Goal: Task Accomplishment & Management: Manage account settings

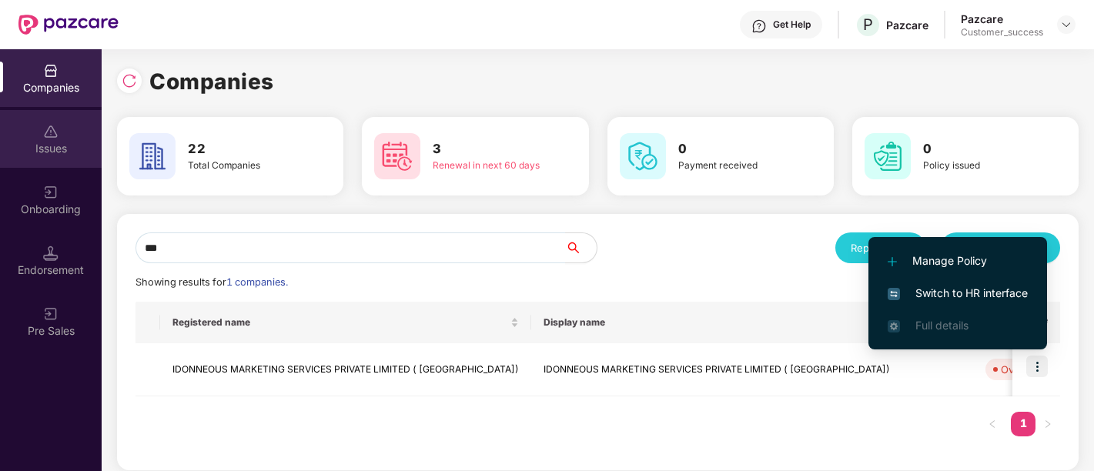
scroll to position [0, 1]
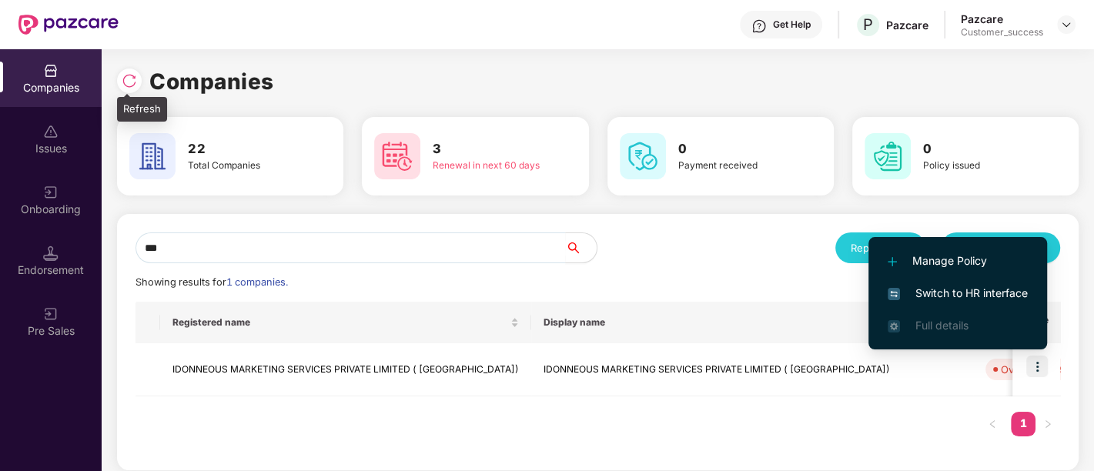
click at [134, 73] on img at bounding box center [129, 80] width 15 height 15
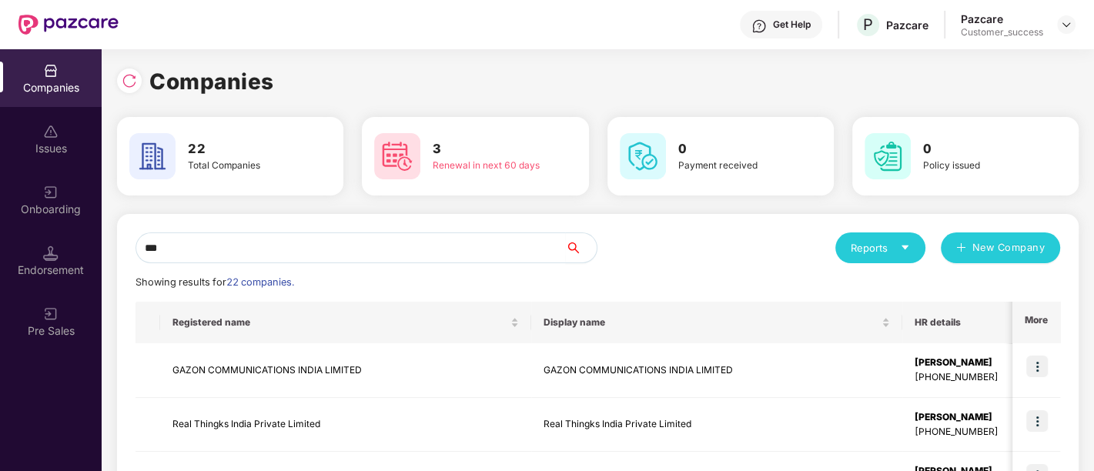
click at [567, 249] on icon "search" at bounding box center [573, 248] width 12 height 12
click at [526, 243] on input "***" at bounding box center [351, 248] width 430 height 31
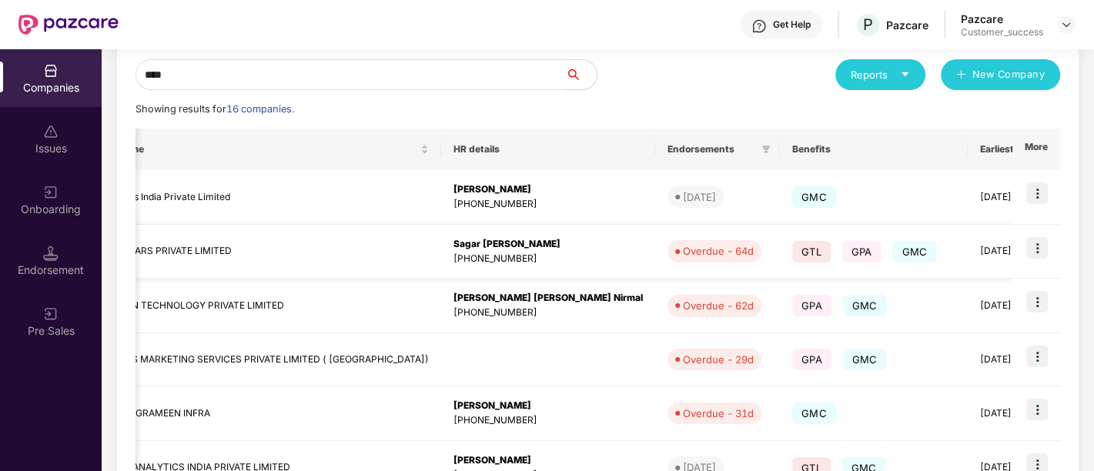
scroll to position [0, 644]
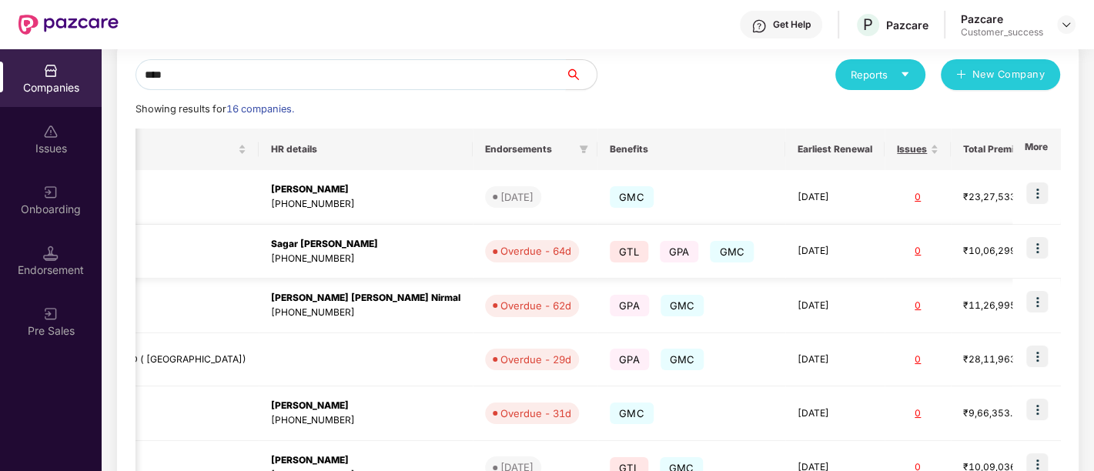
type input "****"
click at [1039, 246] on img at bounding box center [1037, 248] width 22 height 22
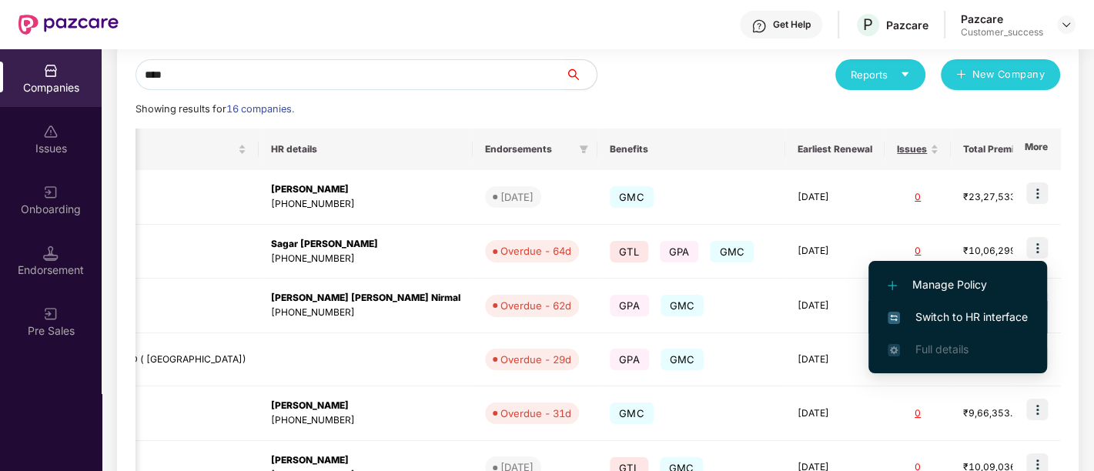
click at [955, 309] on span "Switch to HR interface" at bounding box center [958, 317] width 140 height 17
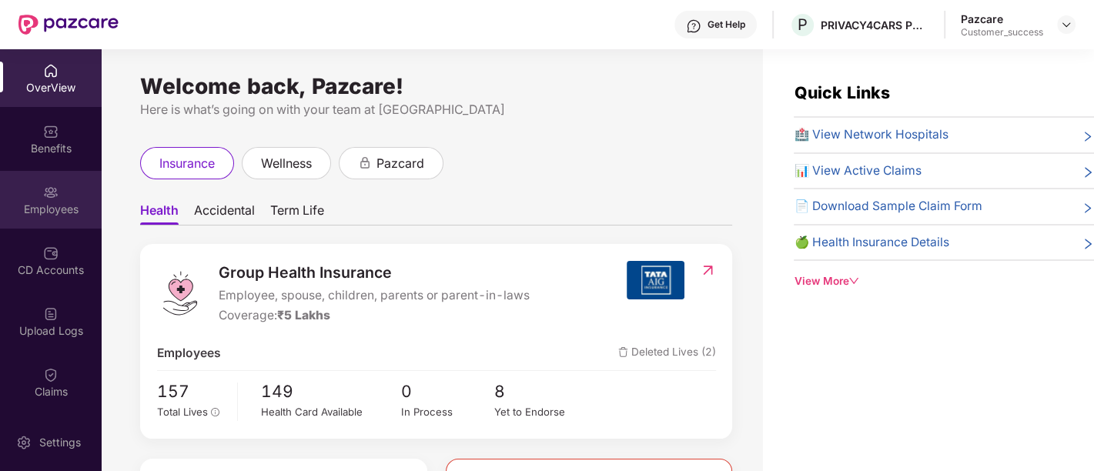
click at [77, 210] on div "Employees" at bounding box center [51, 209] width 102 height 15
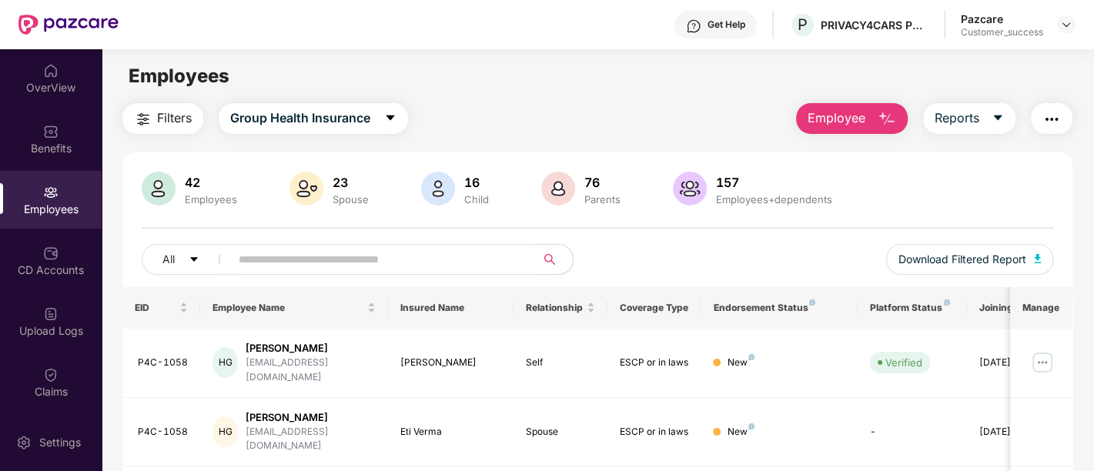
click at [864, 127] on span "Employee" at bounding box center [837, 118] width 58 height 19
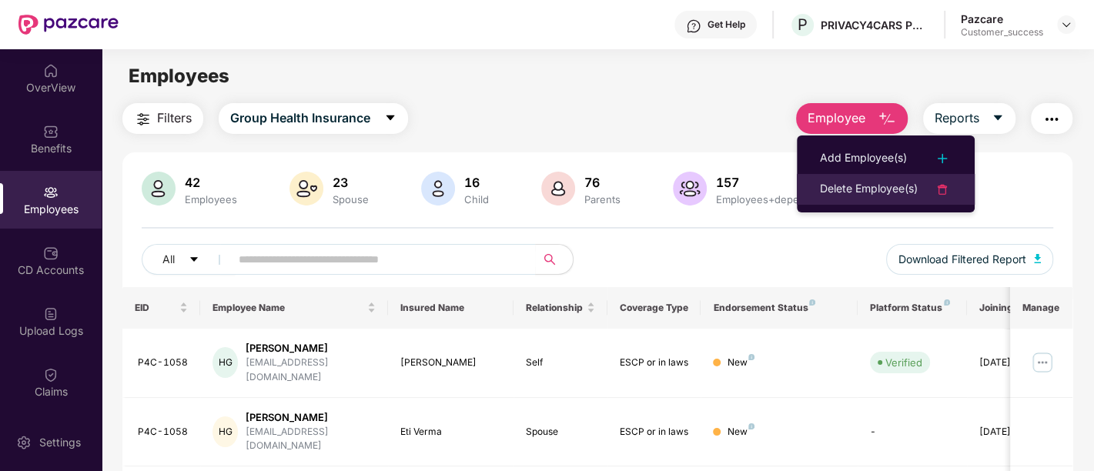
click at [838, 183] on div "Delete Employee(s)" at bounding box center [869, 189] width 98 height 18
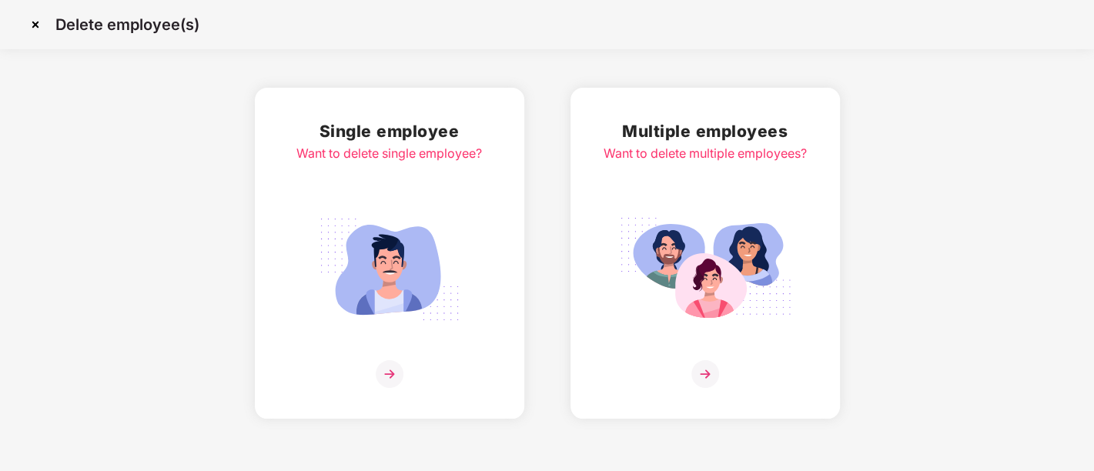
click at [354, 279] on img at bounding box center [389, 269] width 172 height 120
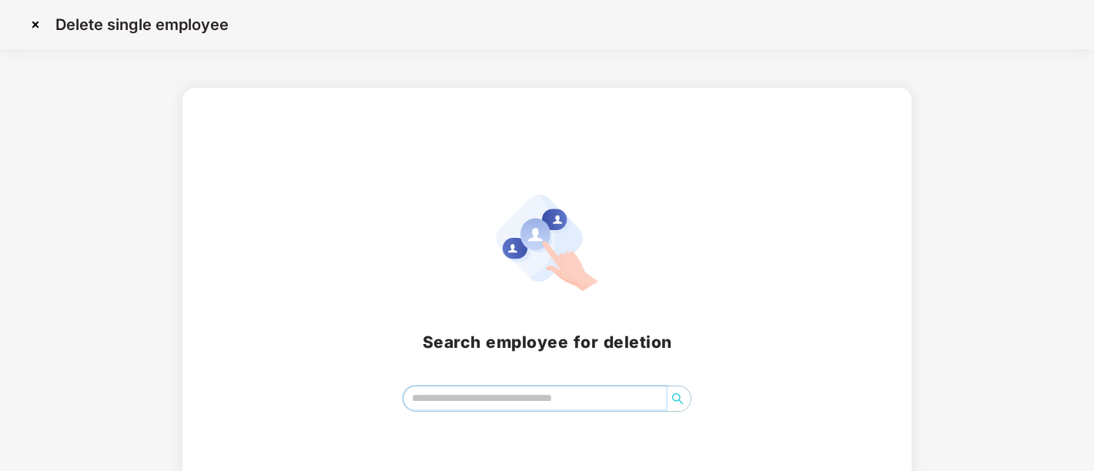
click at [491, 388] on input "search" at bounding box center [534, 398] width 263 height 23
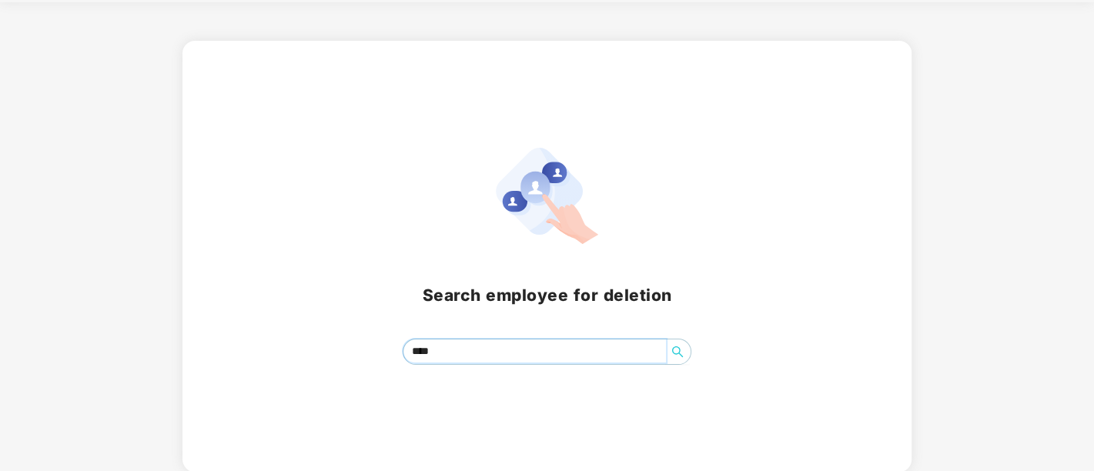
scroll to position [46, 0]
click at [678, 349] on icon "search" at bounding box center [677, 352] width 12 height 12
click at [679, 353] on icon "search" at bounding box center [677, 352] width 11 height 11
click at [577, 353] on input "**********" at bounding box center [534, 351] width 263 height 23
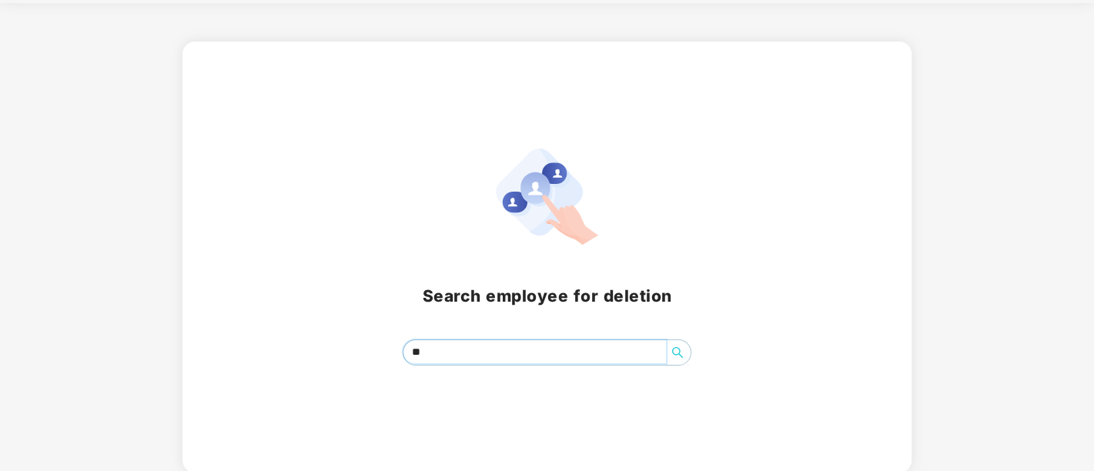
type input "*"
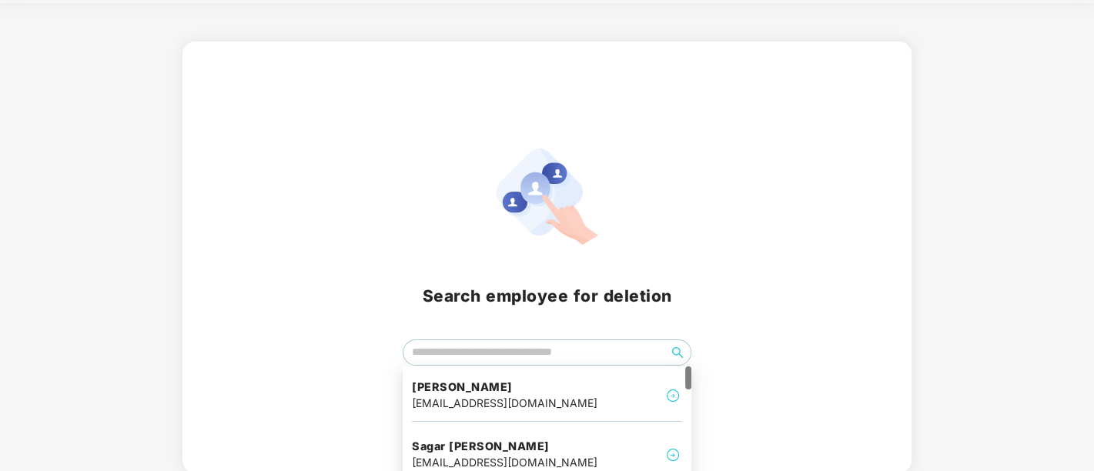
click at [774, 285] on h2 "Search employee for deletion" at bounding box center [547, 295] width 692 height 25
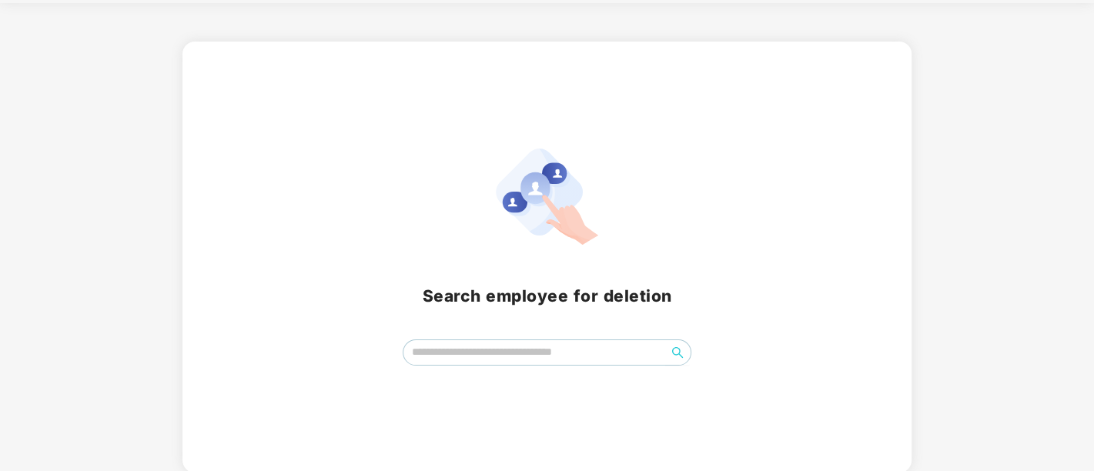
scroll to position [47, 0]
click at [217, 142] on div "Search employee for deletion" at bounding box center [546, 256] width 729 height 431
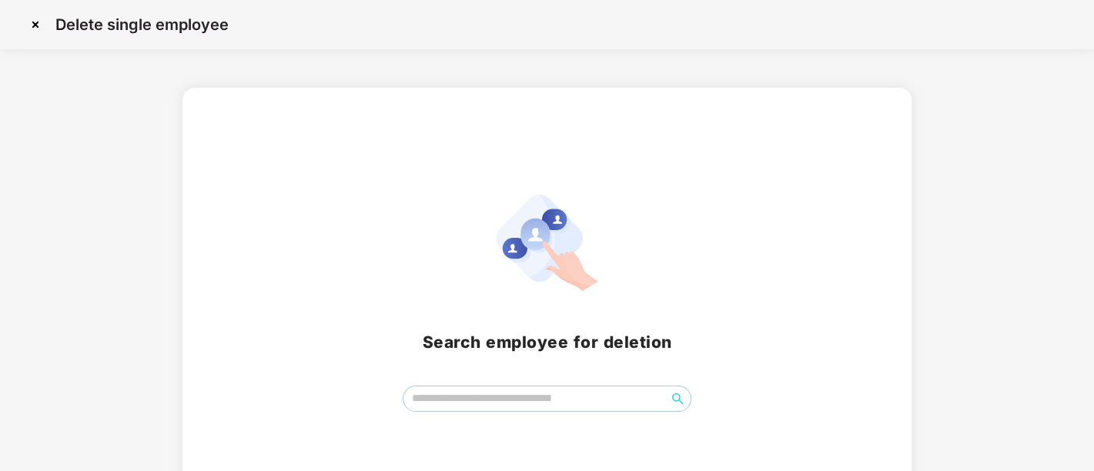
click at [39, 28] on img at bounding box center [35, 24] width 25 height 25
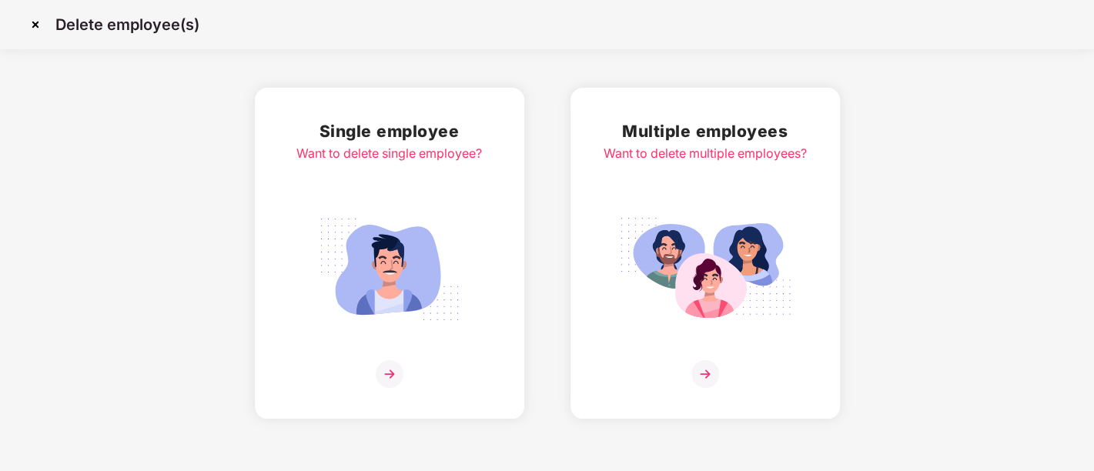
click at [37, 17] on img at bounding box center [35, 24] width 25 height 25
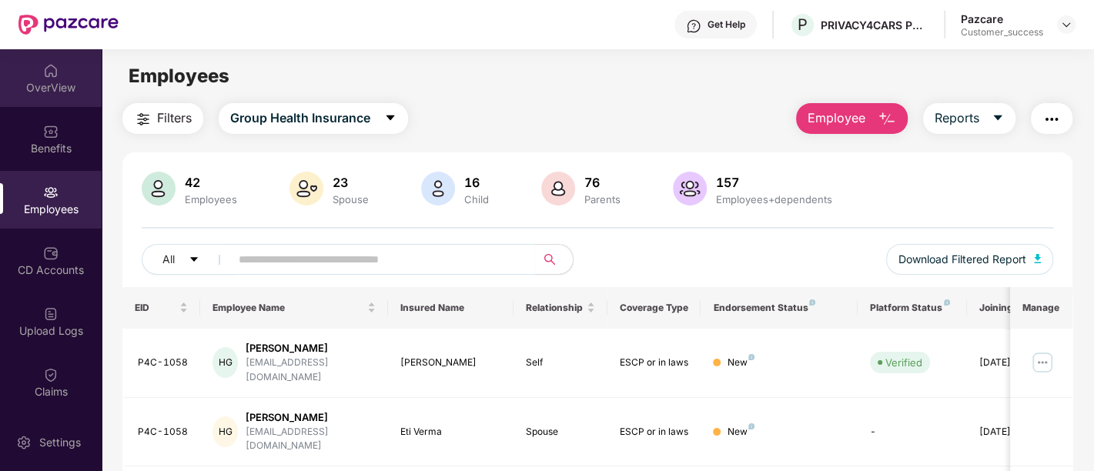
click at [56, 73] on div "OverView" at bounding box center [51, 78] width 102 height 58
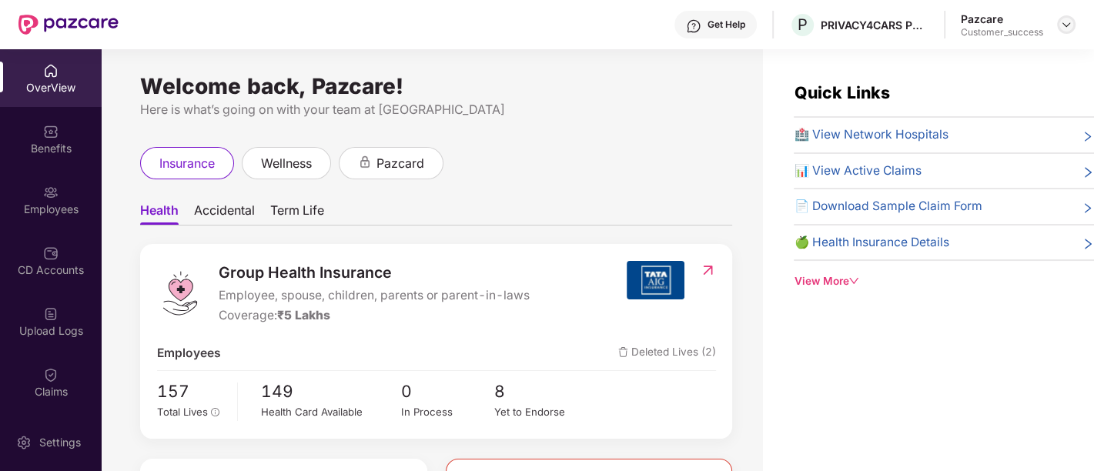
click at [1070, 25] on img at bounding box center [1066, 24] width 12 height 12
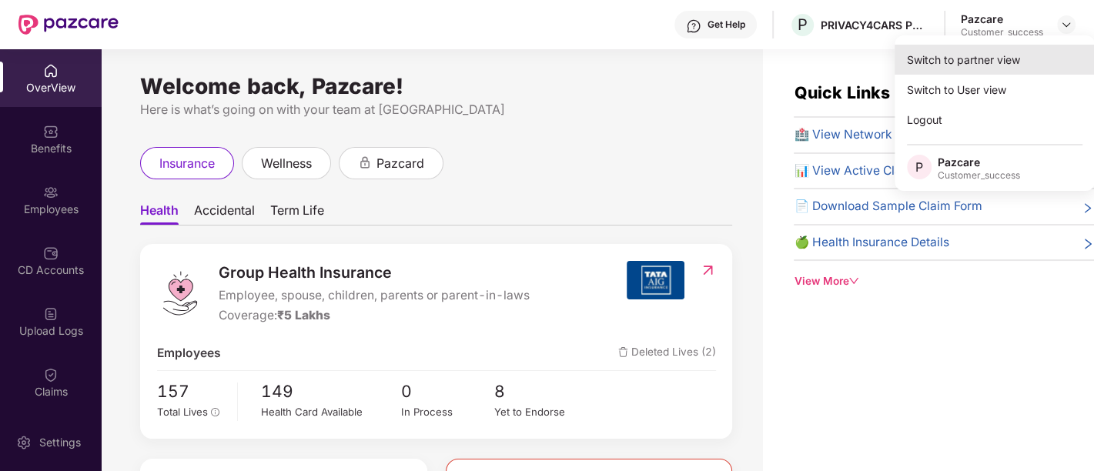
click at [1021, 54] on div "Switch to partner view" at bounding box center [995, 60] width 200 height 30
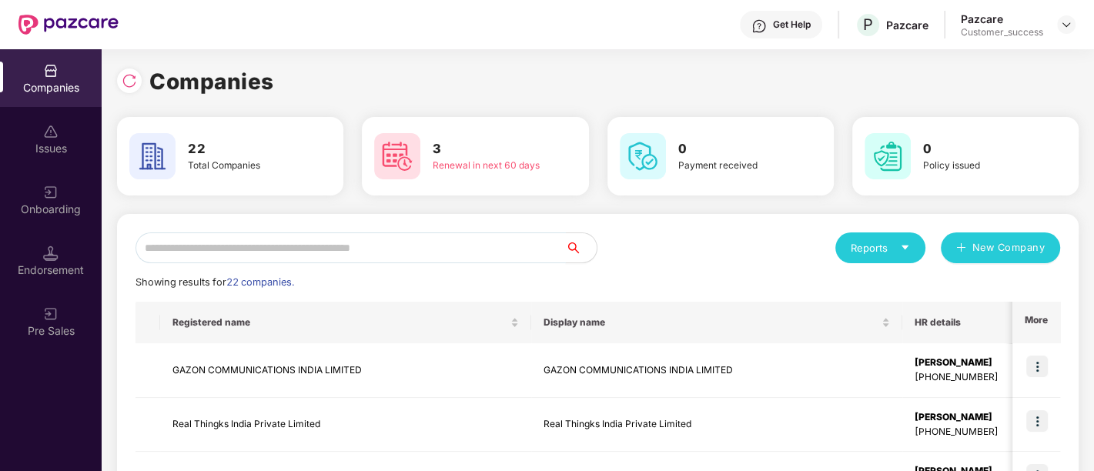
click at [231, 242] on input "text" at bounding box center [351, 248] width 430 height 31
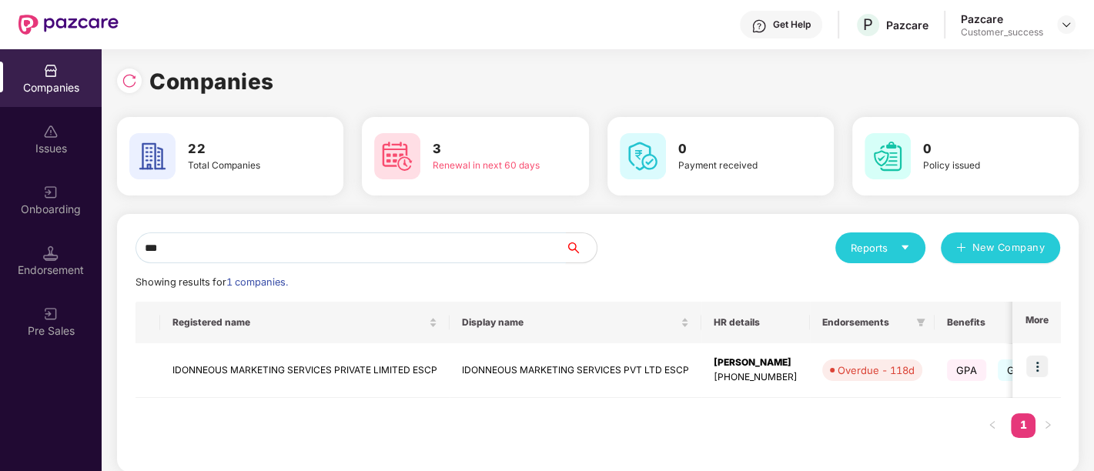
click at [334, 252] on input "***" at bounding box center [351, 248] width 430 height 31
type input "*"
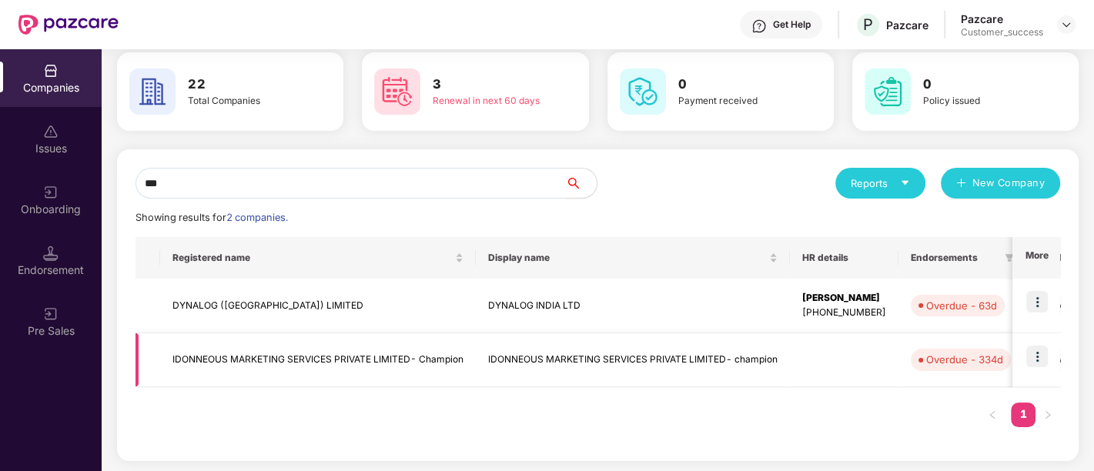
scroll to position [64, 0]
type input "***"
click at [427, 375] on td "IDONNEOUS MARKETING SERVICES PRIVATE LIMITED- Champion" at bounding box center [318, 361] width 316 height 55
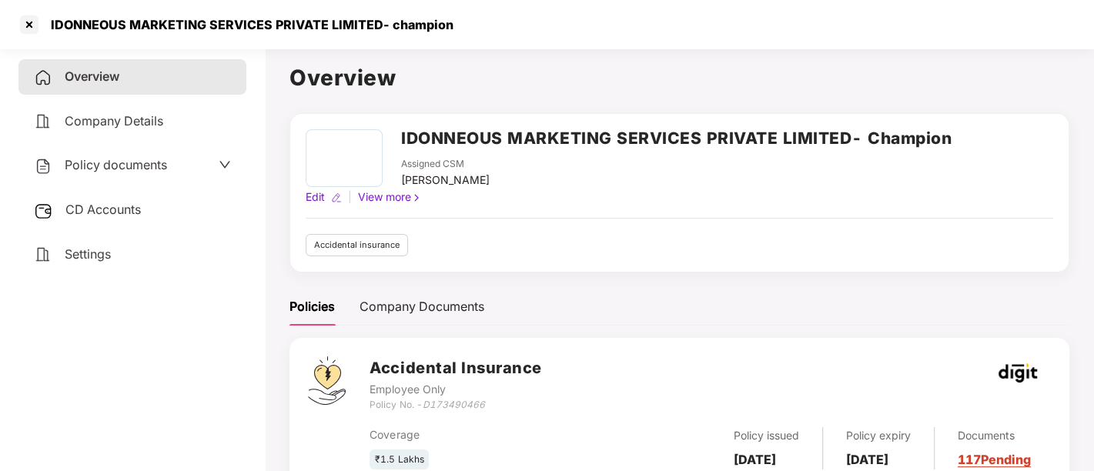
click at [97, 135] on div "Company Details" at bounding box center [132, 121] width 228 height 35
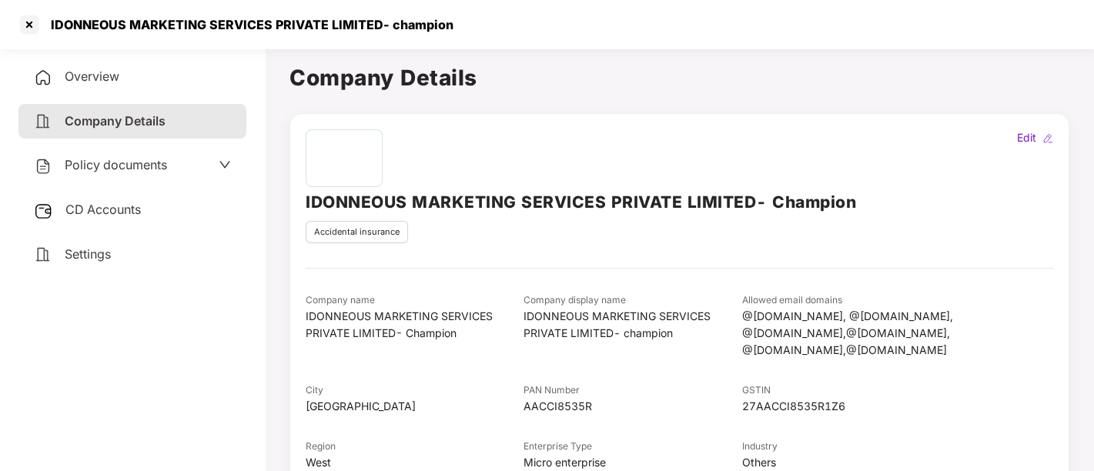
click at [110, 169] on span "Policy documents" at bounding box center [116, 164] width 102 height 15
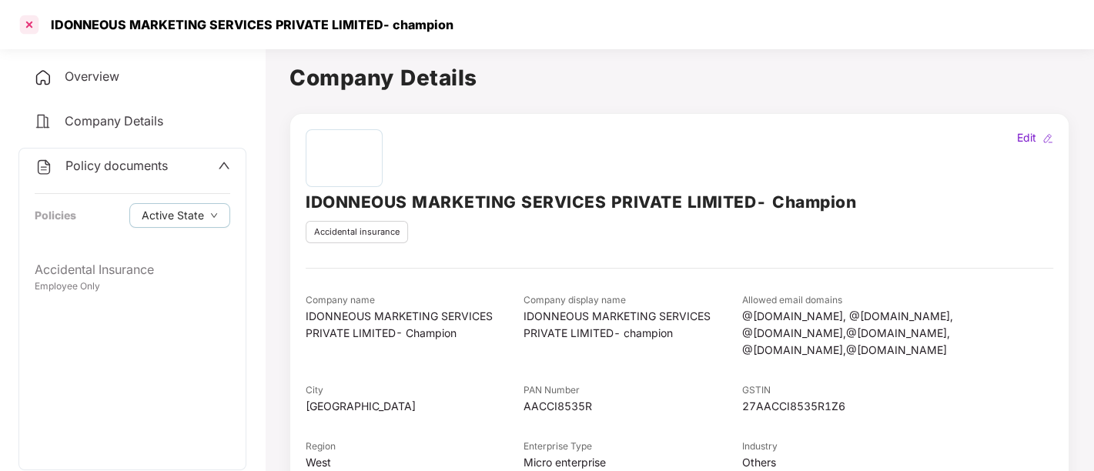
click at [31, 26] on div at bounding box center [29, 24] width 25 height 25
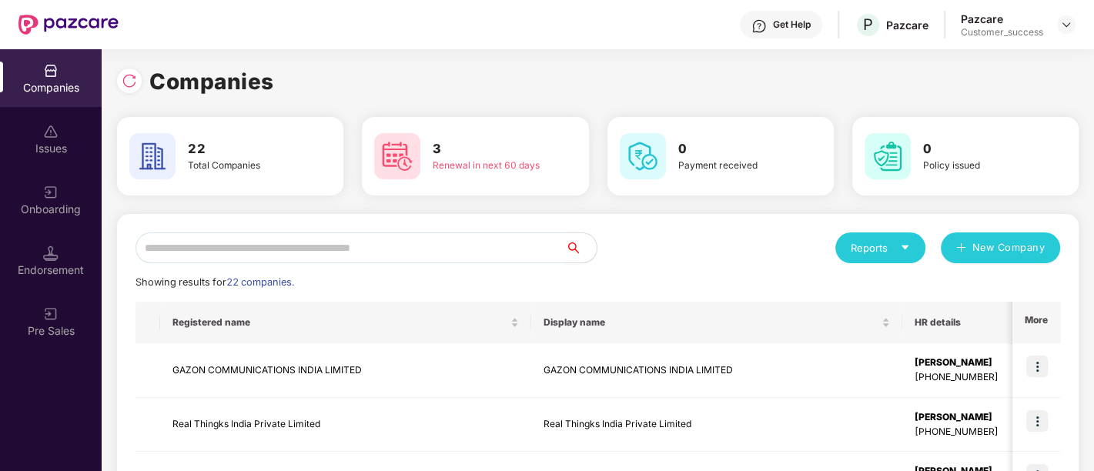
click at [378, 243] on input "text" at bounding box center [351, 248] width 430 height 31
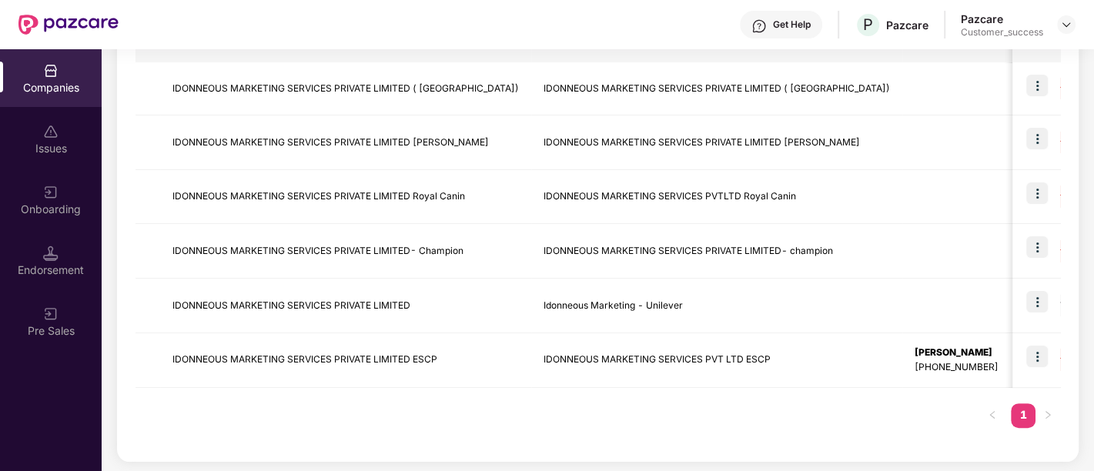
type input "****"
click at [309, 241] on td "IDONNEOUS MARKETING SERVICES PRIVATE LIMITED- Champion" at bounding box center [345, 251] width 371 height 55
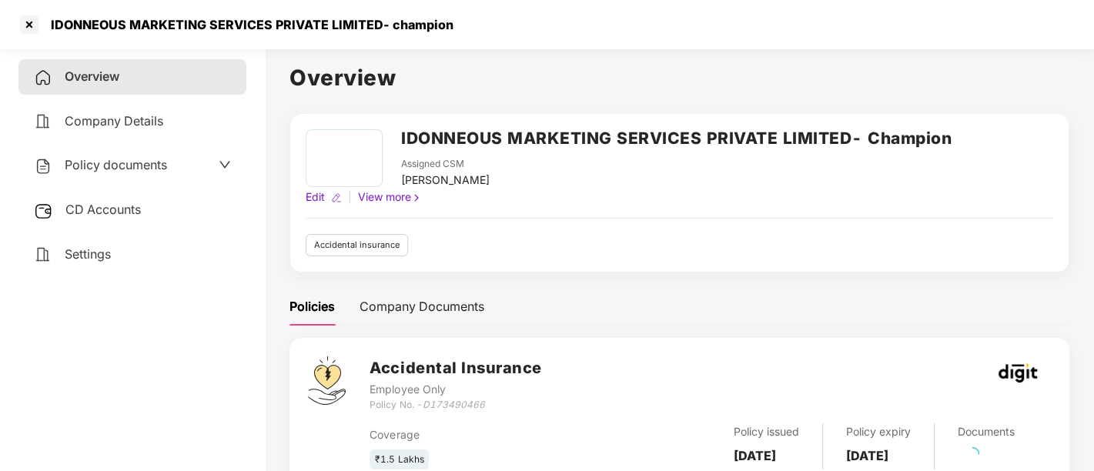
click at [107, 172] on div "Policy documents" at bounding box center [100, 166] width 133 height 20
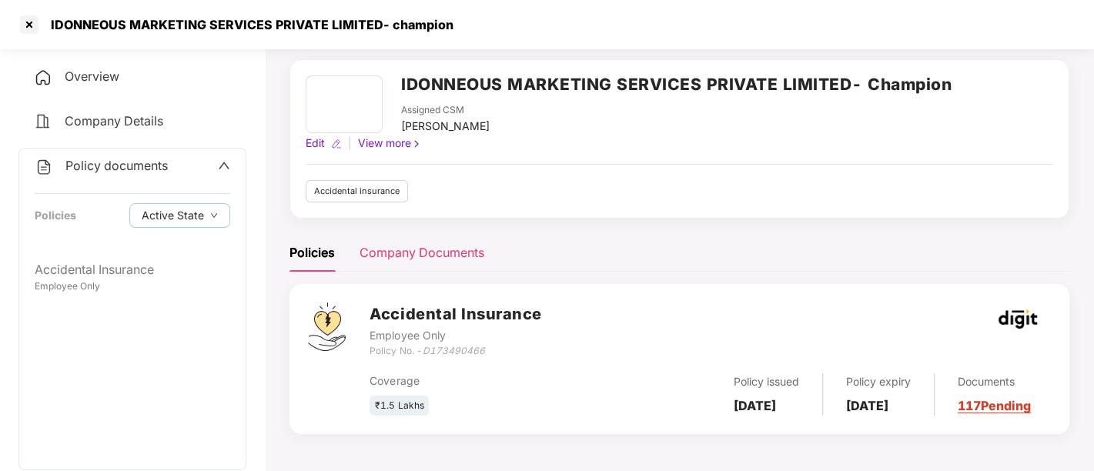
scroll to position [55, 0]
click at [25, 18] on div at bounding box center [29, 24] width 25 height 25
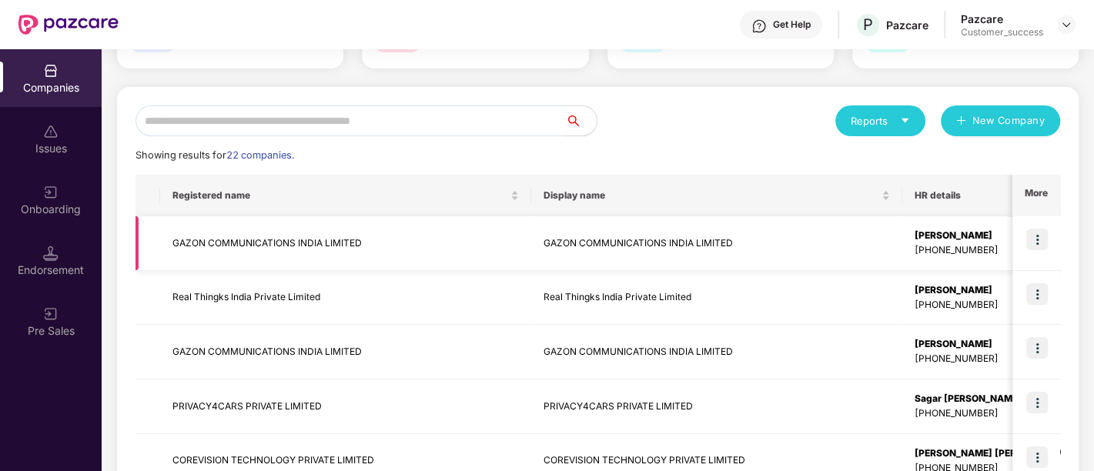
scroll to position [126, 0]
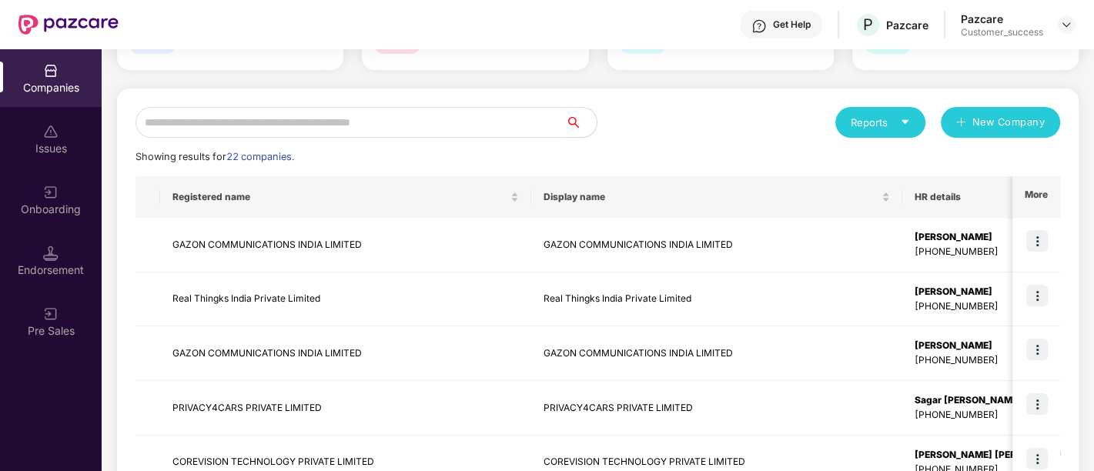
click at [317, 129] on input "text" at bounding box center [351, 122] width 430 height 31
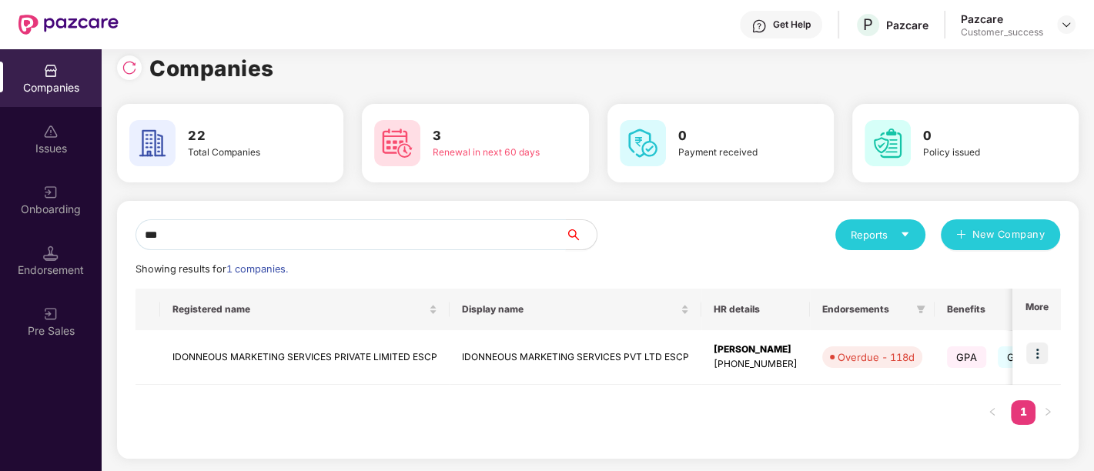
scroll to position [12, 0]
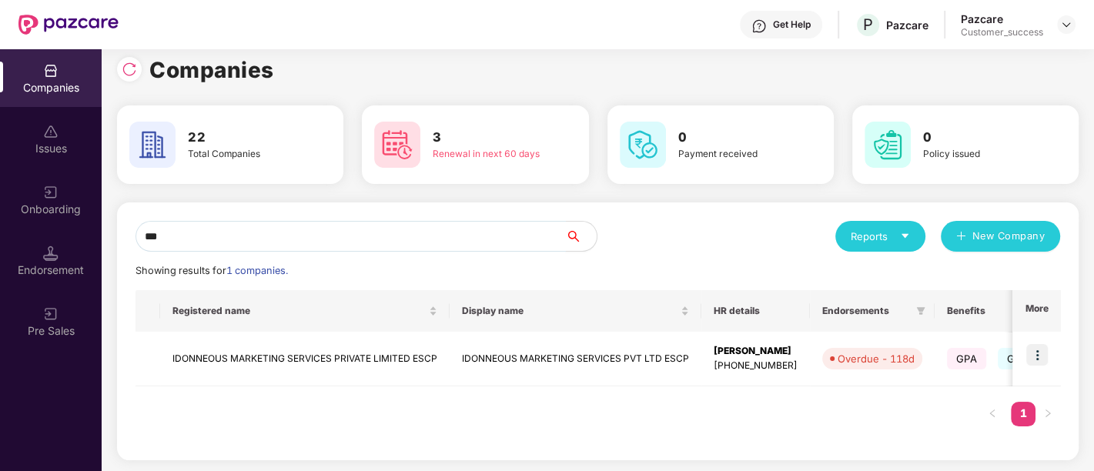
type input "***"
click at [464, 203] on div "*** Reports New Company Showing results for 1 companies. Registered name Displa…" at bounding box center [598, 331] width 962 height 258
click at [661, 333] on td "IDONNEOUS MARKETING SERVICES PVT LTD ESCP" at bounding box center [576, 359] width 252 height 55
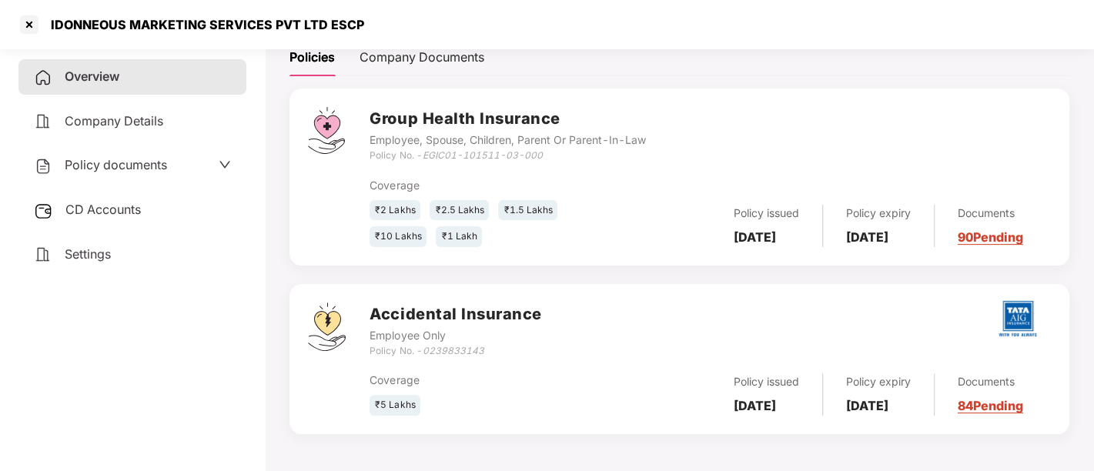
scroll to position [235, 0]
click at [1019, 129] on div at bounding box center [1018, 123] width 66 height 32
click at [130, 176] on div "Policy documents" at bounding box center [132, 165] width 228 height 35
click at [124, 172] on div "Policy documents" at bounding box center [100, 166] width 133 height 20
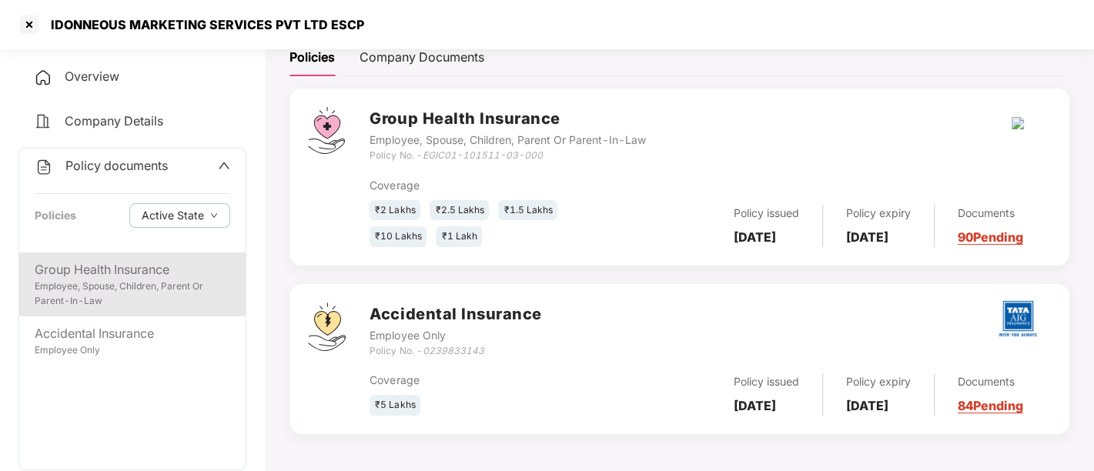
click at [145, 255] on div "Group Health Insurance Employee, Spouse, Children, Parent Or Parent-In-Law" at bounding box center [132, 285] width 226 height 64
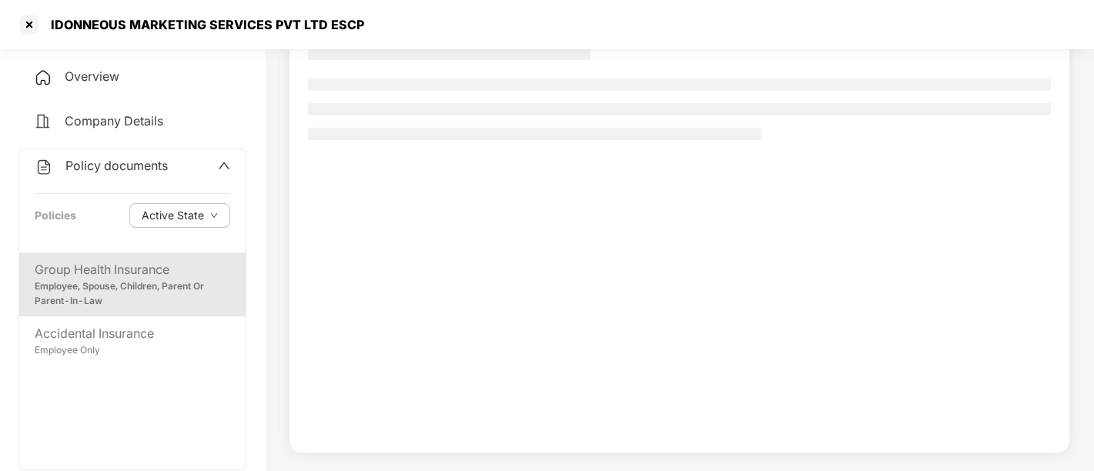
scroll to position [125, 0]
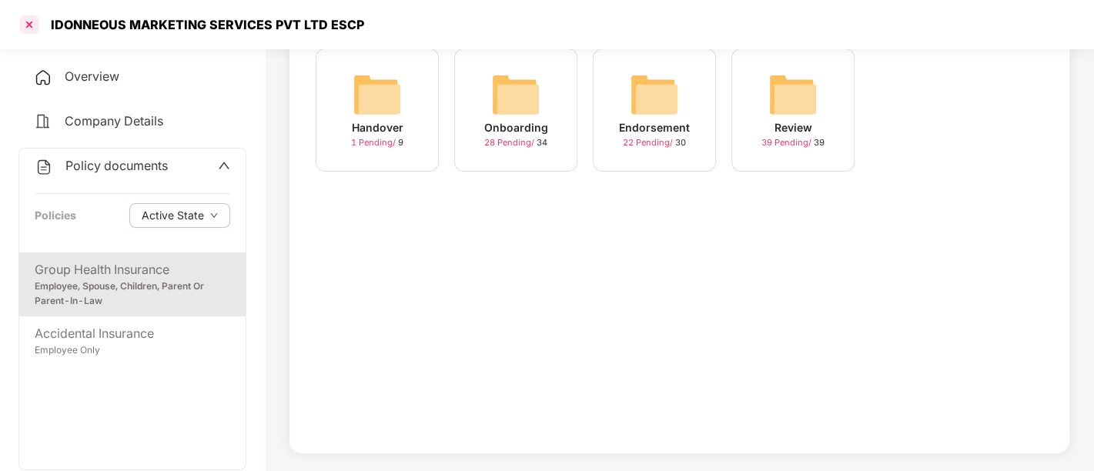
click at [31, 29] on div at bounding box center [29, 24] width 25 height 25
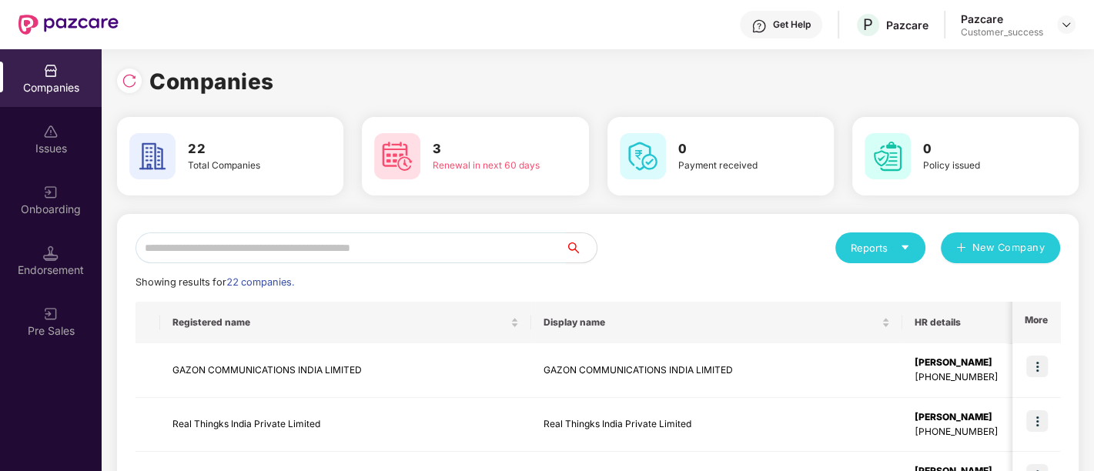
click at [312, 245] on input "text" at bounding box center [351, 248] width 430 height 31
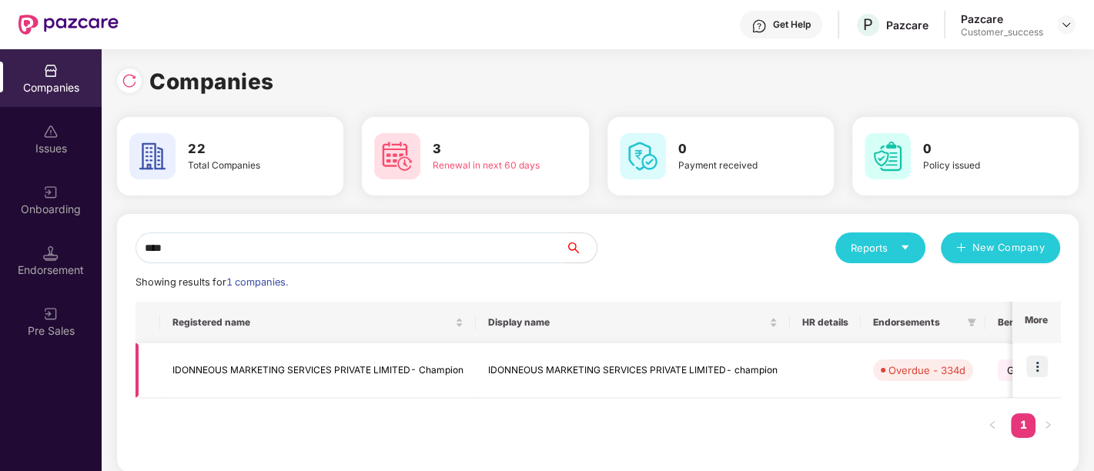
type input "****"
click at [621, 378] on td "IDONNEOUS MARKETING SERVICES PRIVATE LIMITED- champion" at bounding box center [633, 370] width 314 height 55
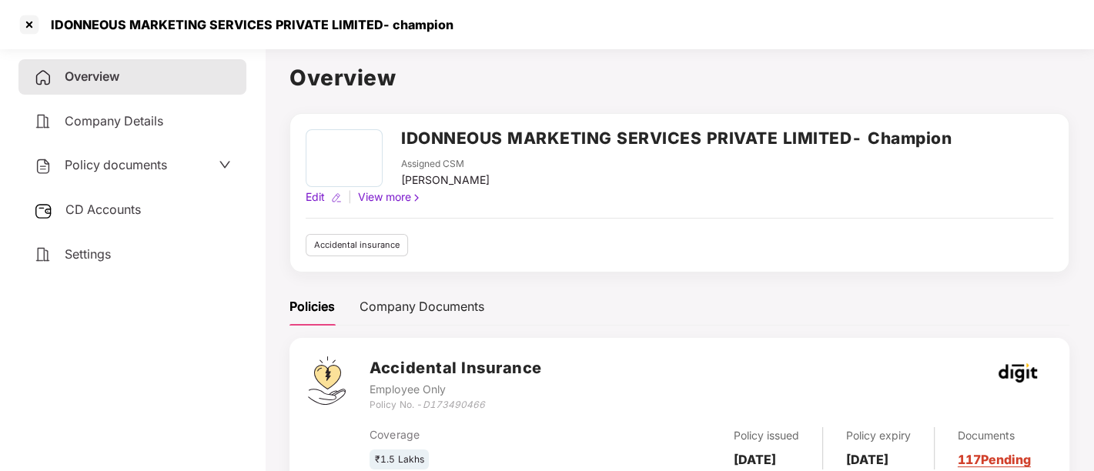
scroll to position [57, 0]
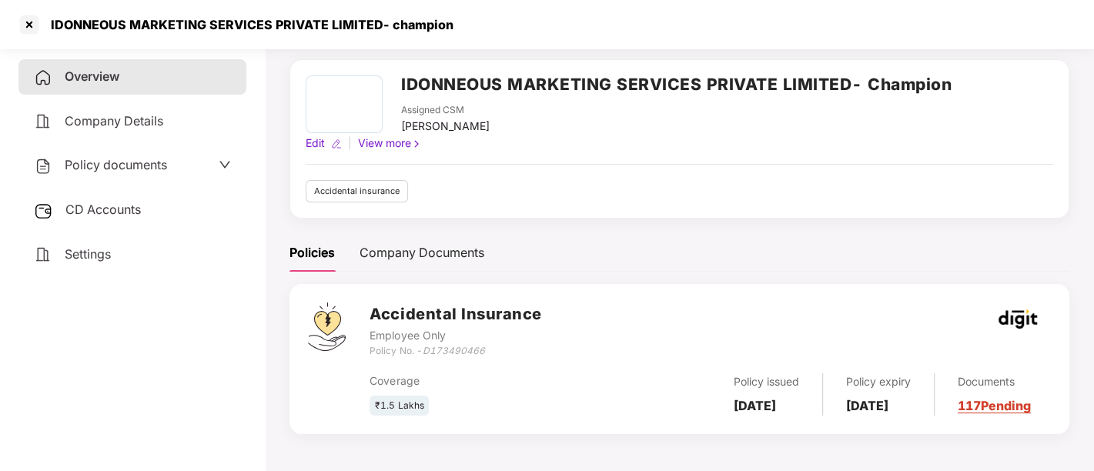
click at [109, 212] on span "CD Accounts" at bounding box center [102, 209] width 75 height 15
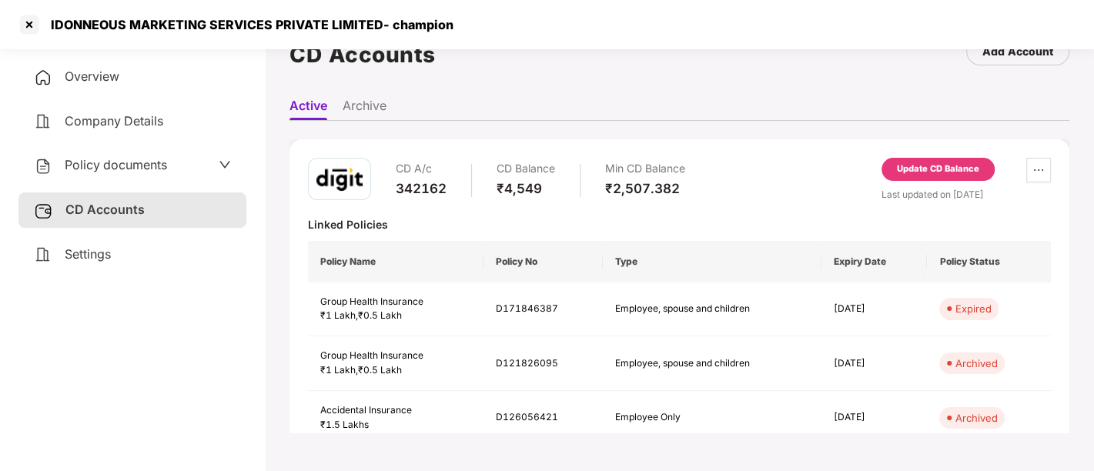
click at [82, 76] on span "Overview" at bounding box center [92, 76] width 55 height 15
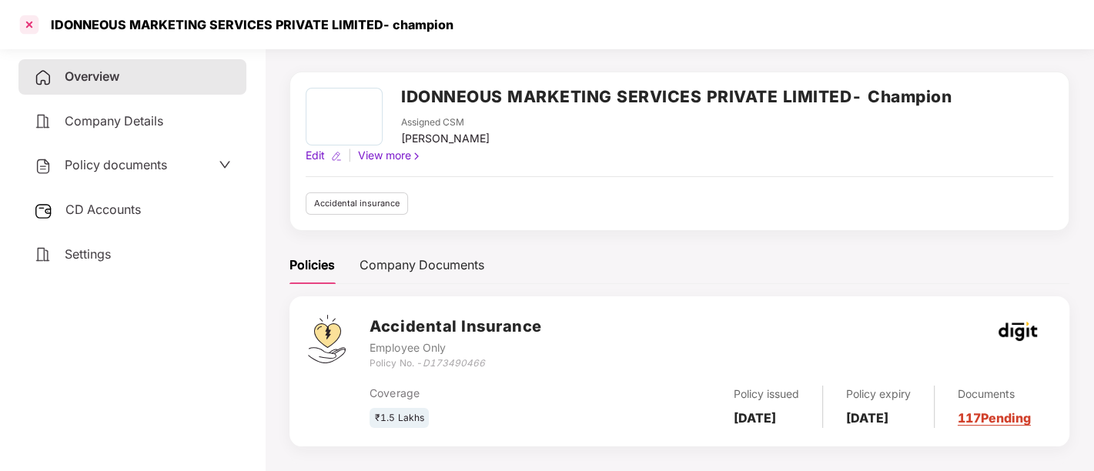
click at [25, 21] on div at bounding box center [29, 24] width 25 height 25
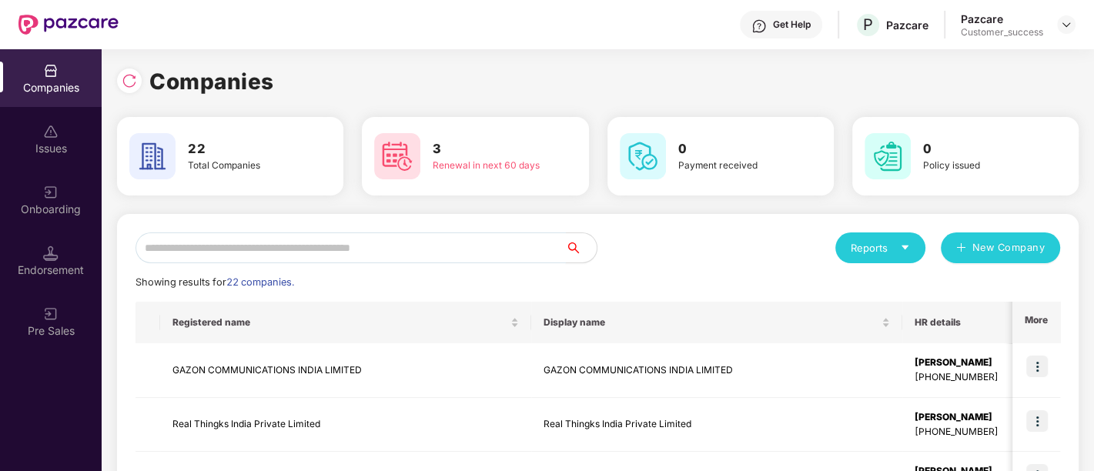
click at [251, 257] on input "text" at bounding box center [351, 248] width 430 height 31
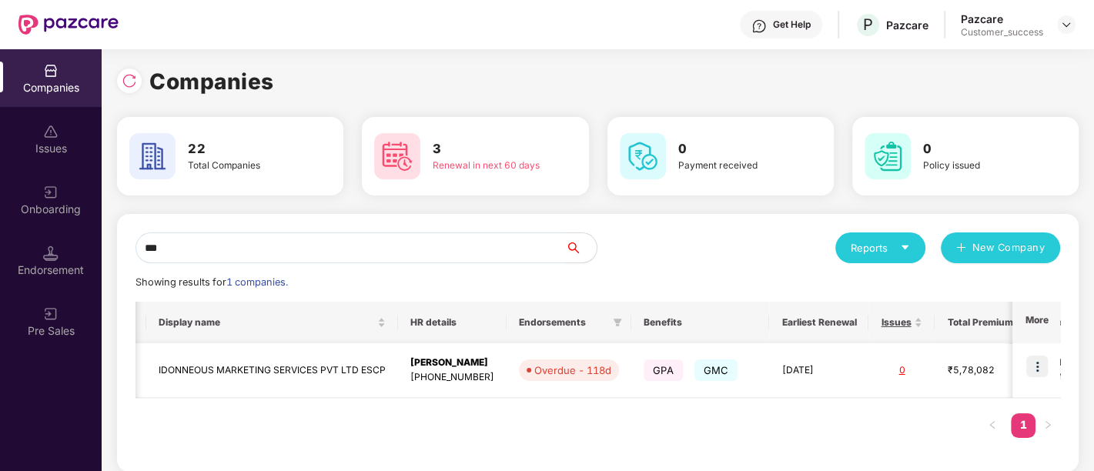
scroll to position [0, 473]
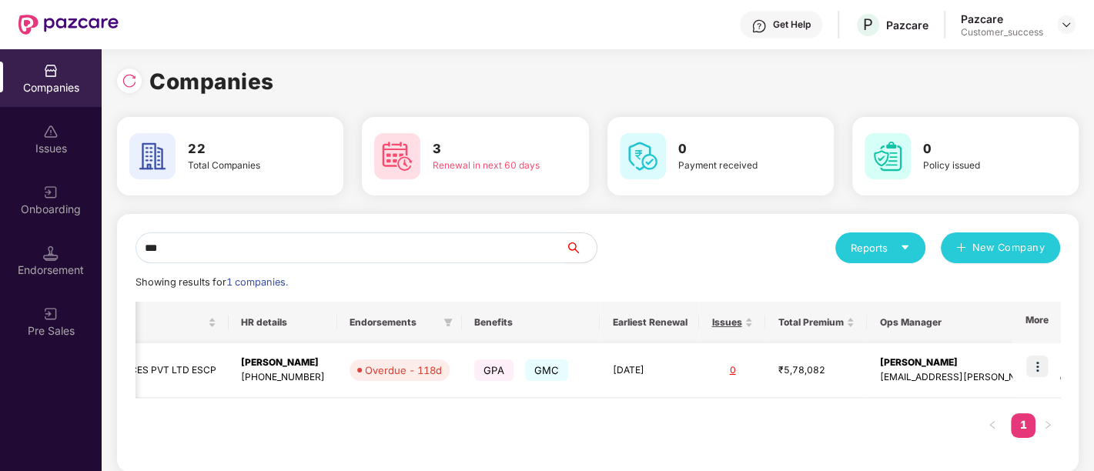
type input "***"
click at [514, 361] on div "GPA GMC" at bounding box center [526, 370] width 105 height 28
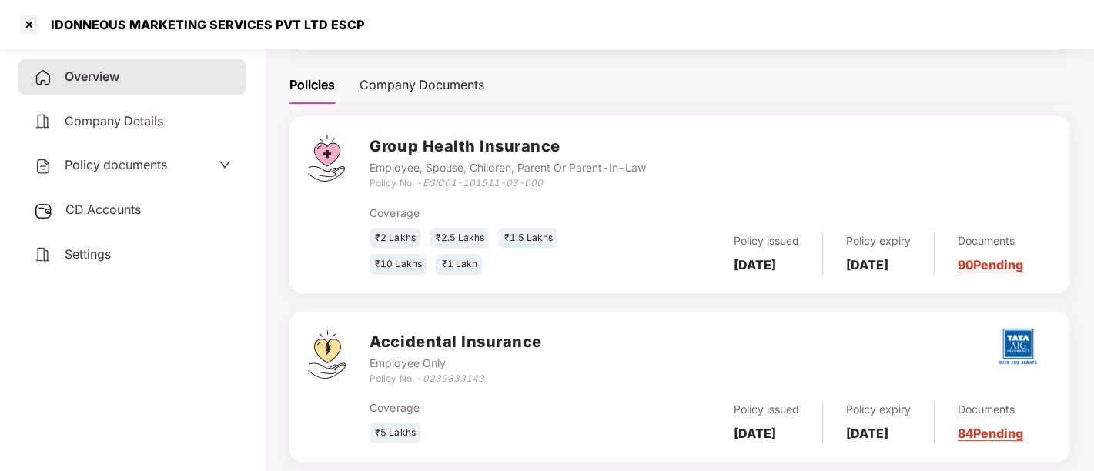
scroll to position [227, 0]
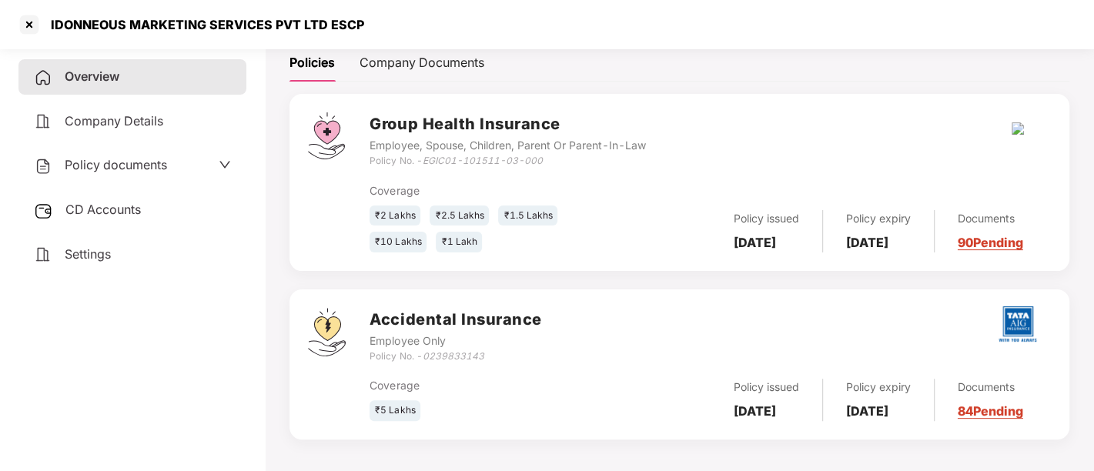
drag, startPoint x: 1011, startPoint y: 126, endPoint x: 719, endPoint y: 142, distance: 292.2
click at [719, 142] on div "Group Health Insurance Employee, Spouse, Children, Parent Or Parent-In-Law Poli…" at bounding box center [710, 139] width 681 height 55
click at [131, 131] on div "Company Details" at bounding box center [132, 121] width 228 height 35
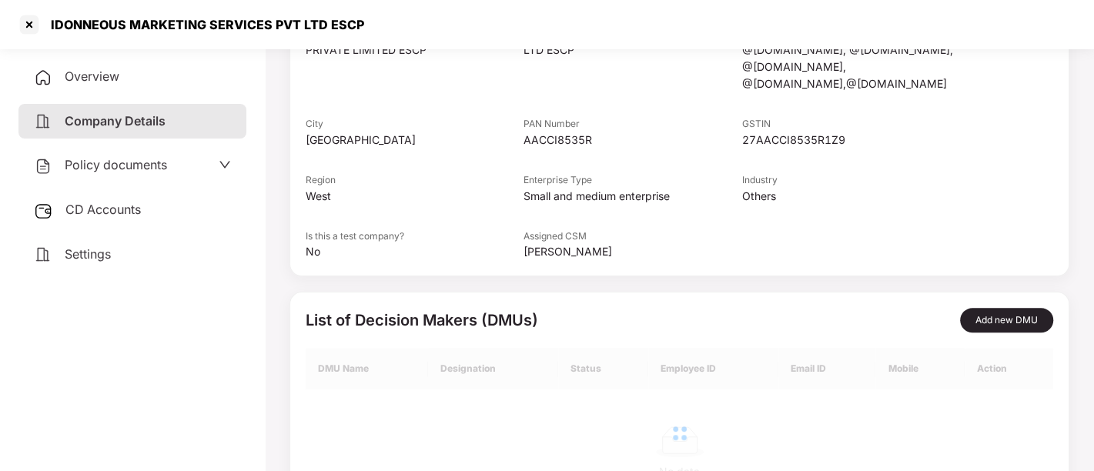
click at [136, 170] on span "Policy documents" at bounding box center [116, 164] width 102 height 15
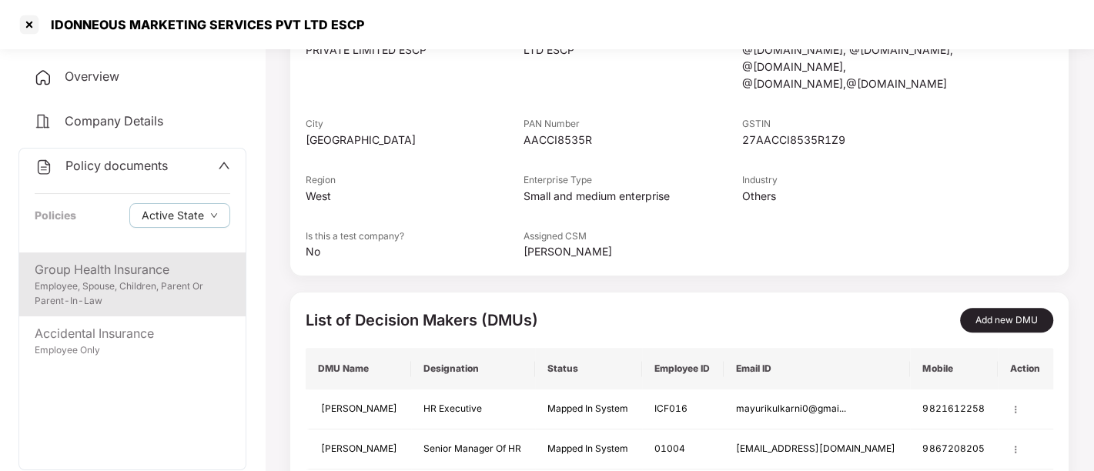
click at [128, 271] on div "Group Health Insurance" at bounding box center [133, 269] width 196 height 19
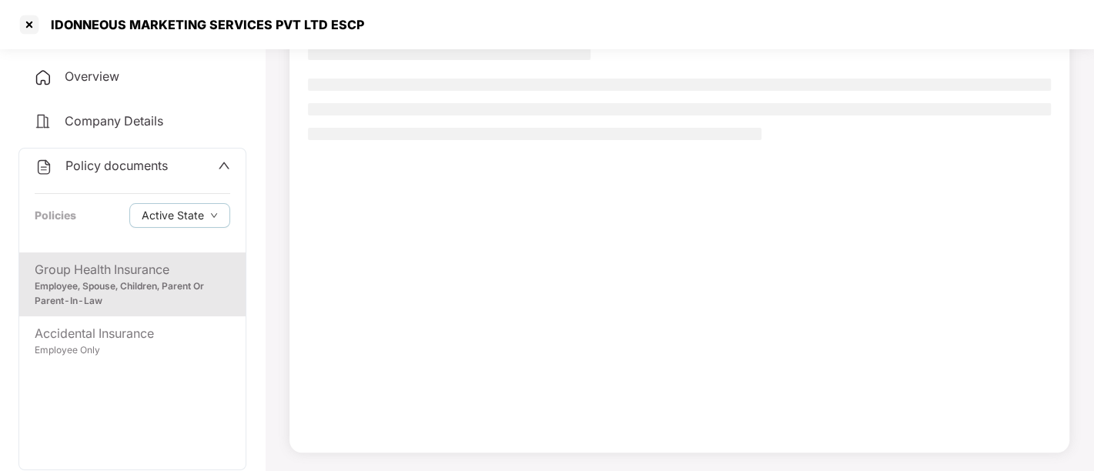
scroll to position [125, 0]
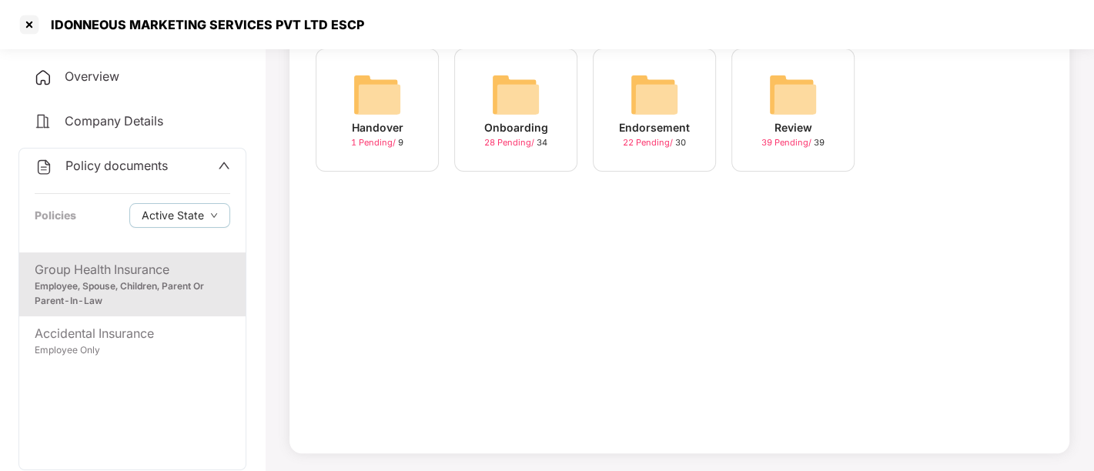
click at [524, 93] on img at bounding box center [515, 94] width 49 height 49
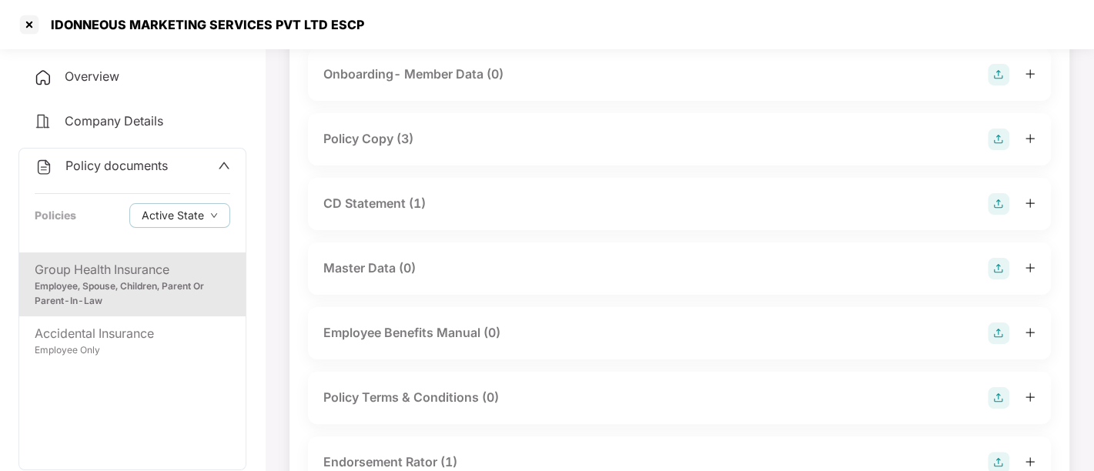
scroll to position [227, 0]
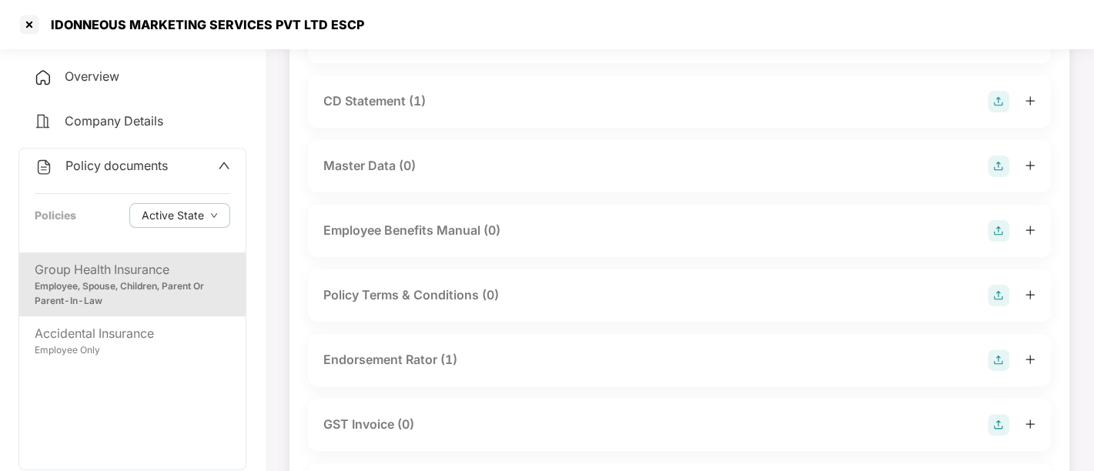
click at [370, 111] on div "CD Statement (1)" at bounding box center [679, 102] width 712 height 22
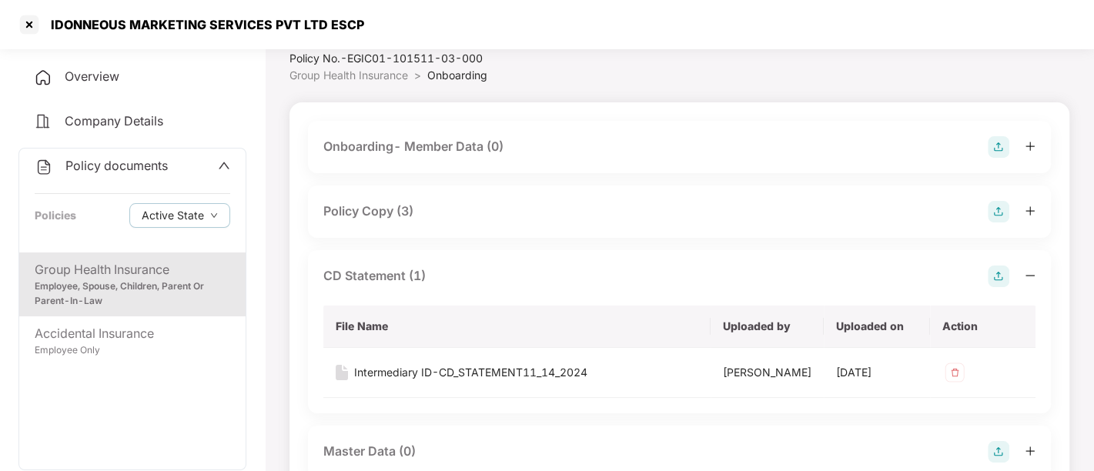
scroll to position [49, 0]
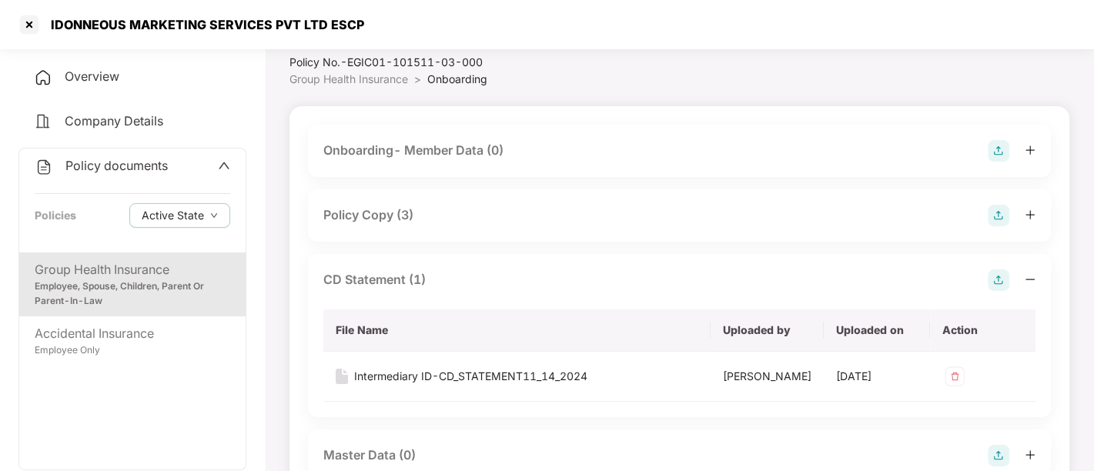
click at [397, 227] on div "Policy Copy (3)" at bounding box center [679, 215] width 743 height 52
click at [391, 223] on div "Policy Copy (3)" at bounding box center [368, 215] width 90 height 19
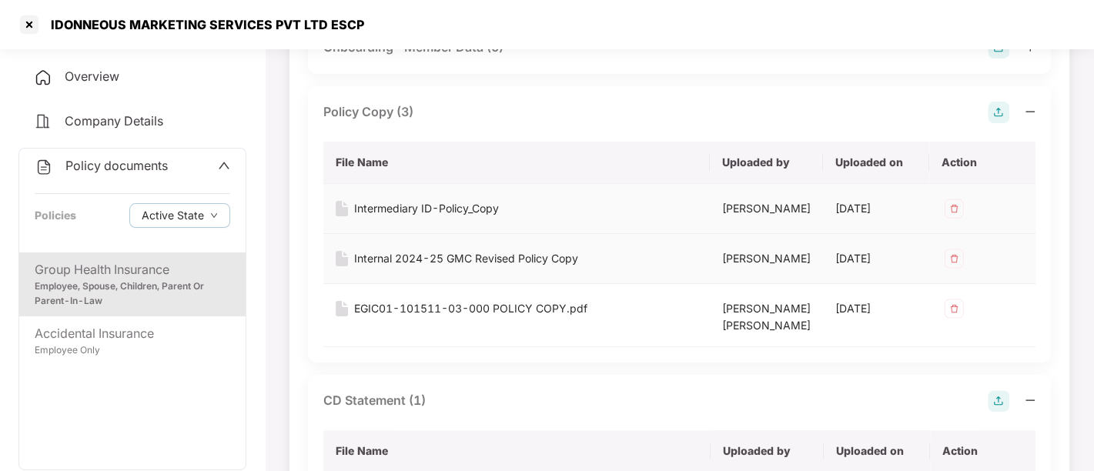
scroll to position [150, 0]
click at [473, 319] on div "EGIC01-101511-03-000 POLICY COPY.pdf" at bounding box center [470, 310] width 233 height 17
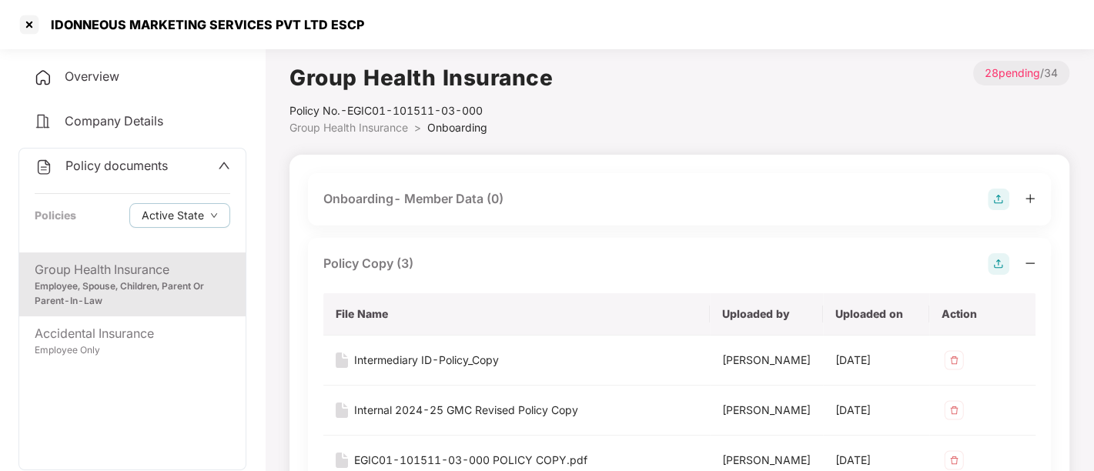
click at [219, 164] on icon "up" at bounding box center [224, 165] width 12 height 12
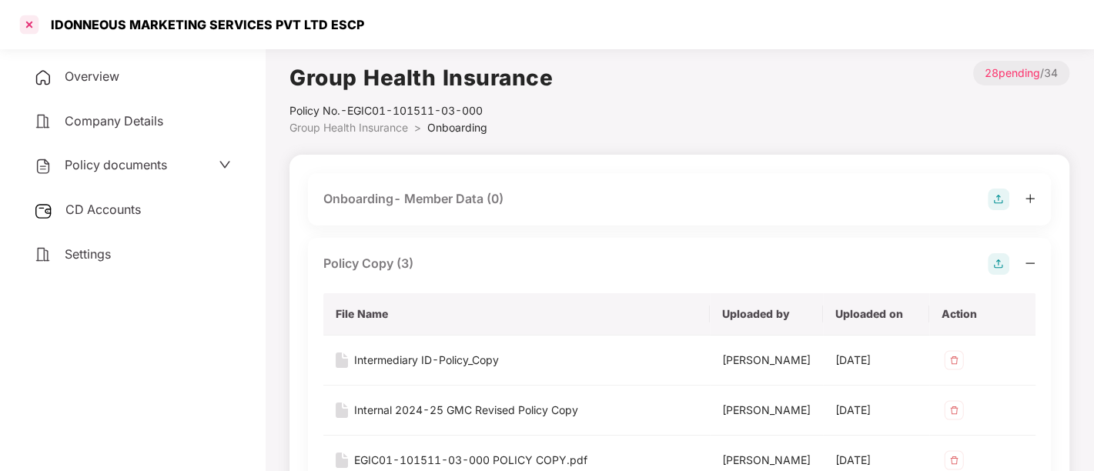
click at [33, 24] on div at bounding box center [29, 24] width 25 height 25
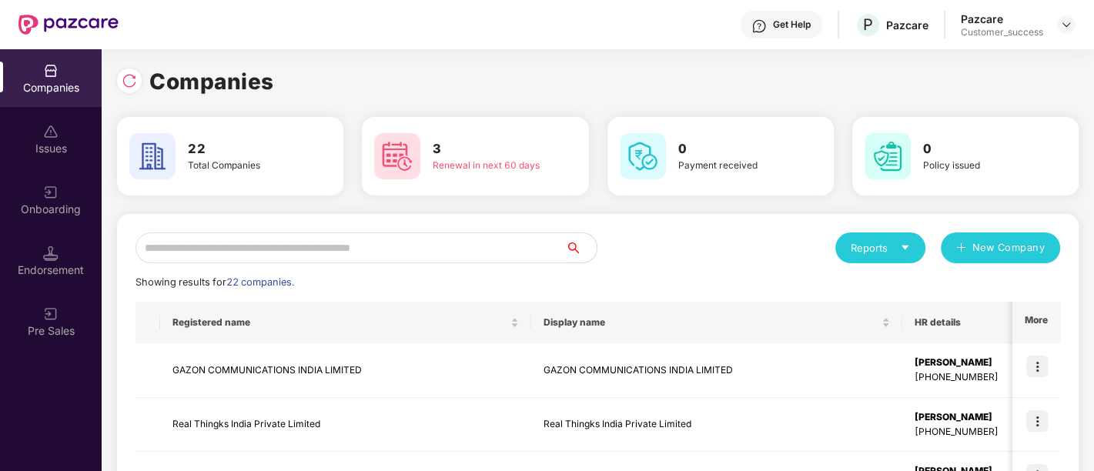
click at [246, 240] on input "text" at bounding box center [351, 248] width 430 height 31
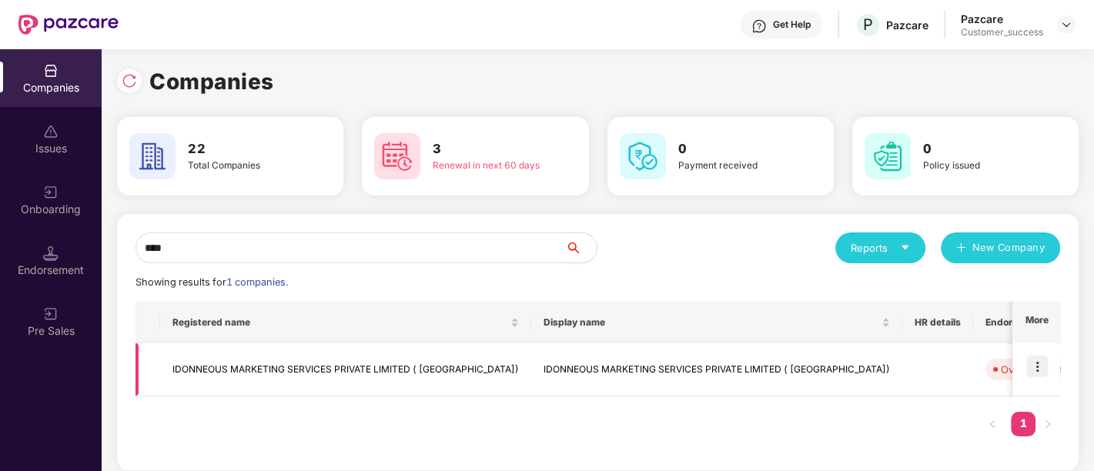
type input "****"
click at [1036, 363] on img at bounding box center [1037, 367] width 22 height 22
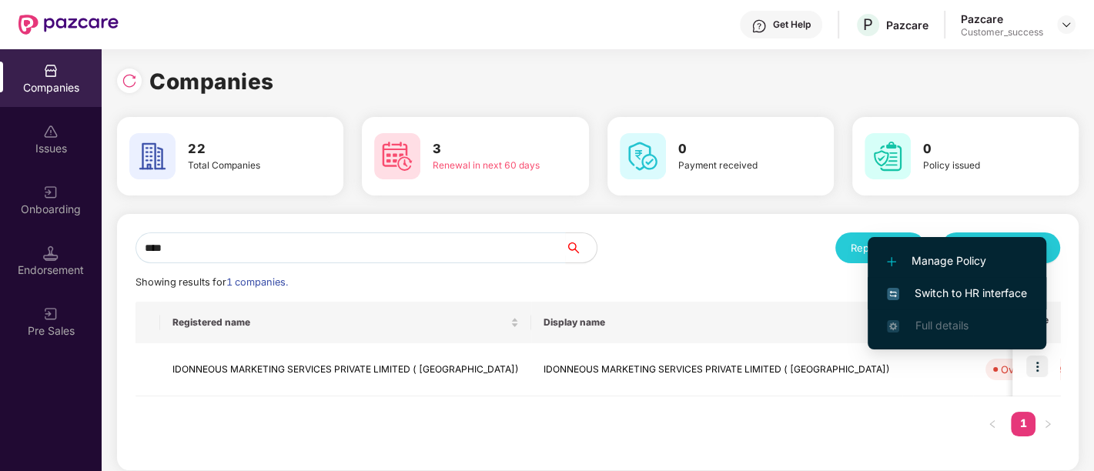
click at [958, 297] on span "Switch to HR interface" at bounding box center [957, 293] width 140 height 17
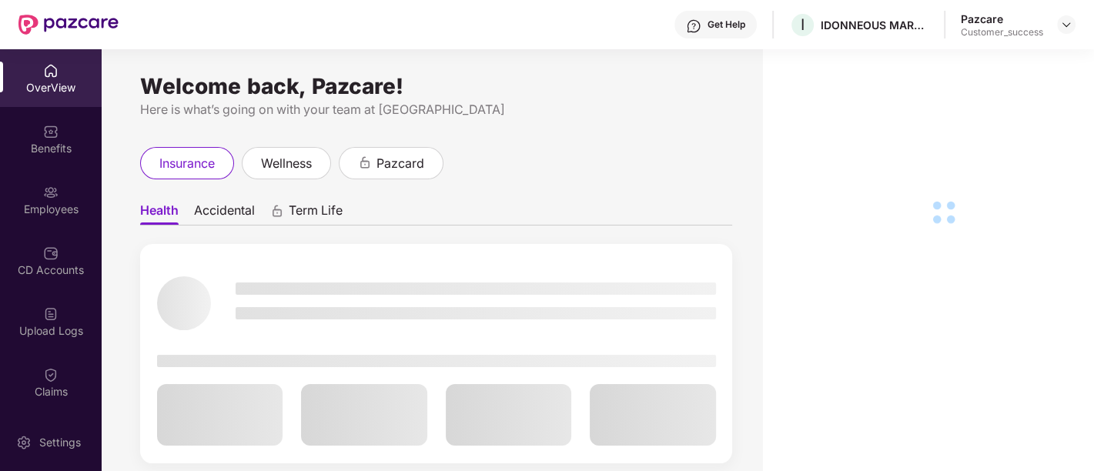
click at [28, 208] on div "Employees" at bounding box center [51, 209] width 102 height 15
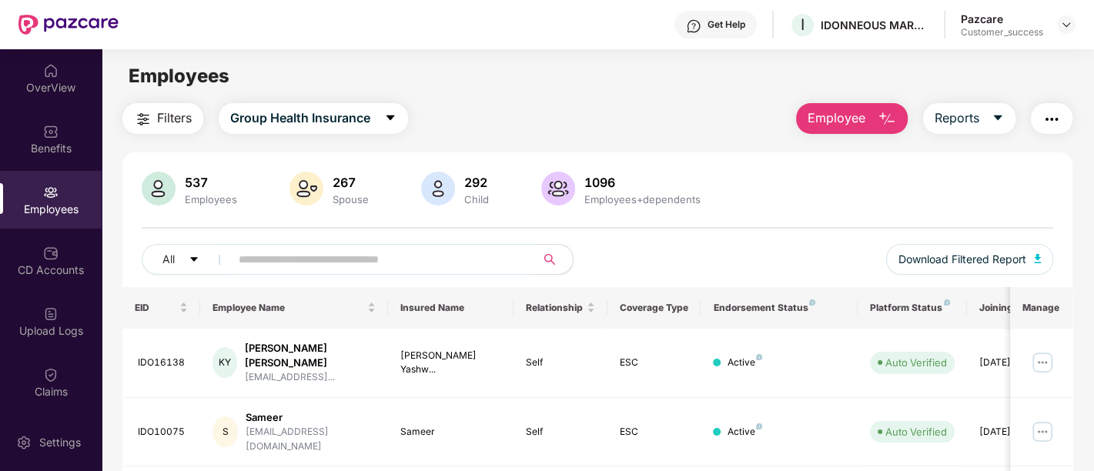
click at [869, 114] on button "Employee" at bounding box center [852, 118] width 112 height 31
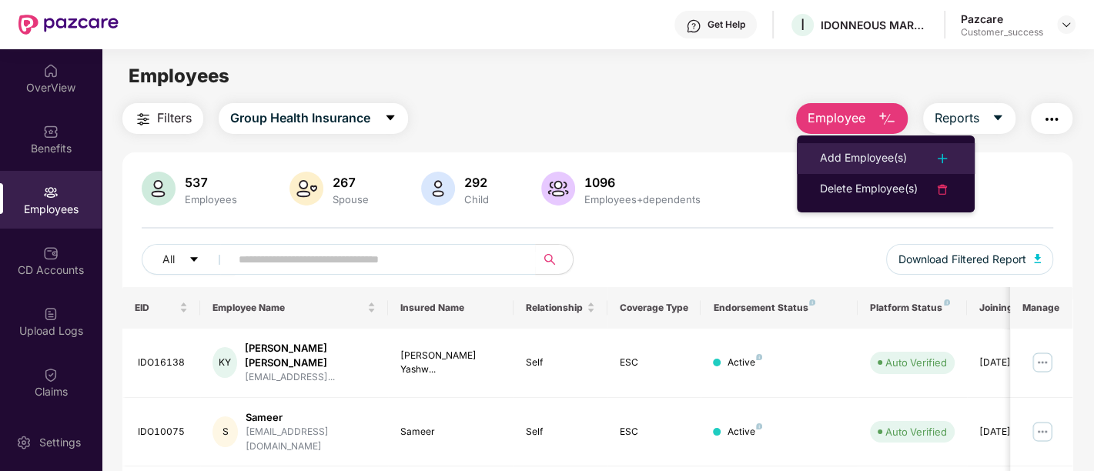
click at [855, 152] on div "Add Employee(s)" at bounding box center [863, 158] width 87 height 18
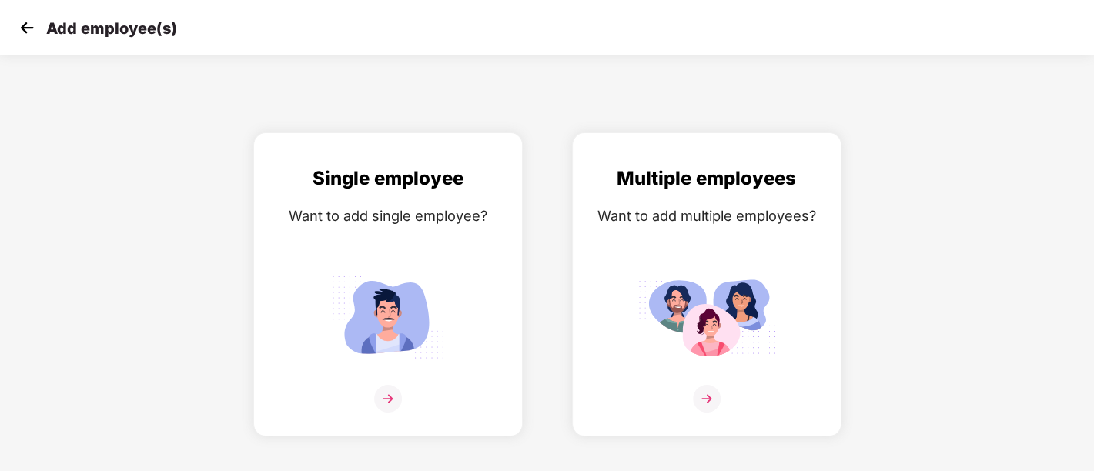
click at [34, 25] on img at bounding box center [26, 27] width 23 height 23
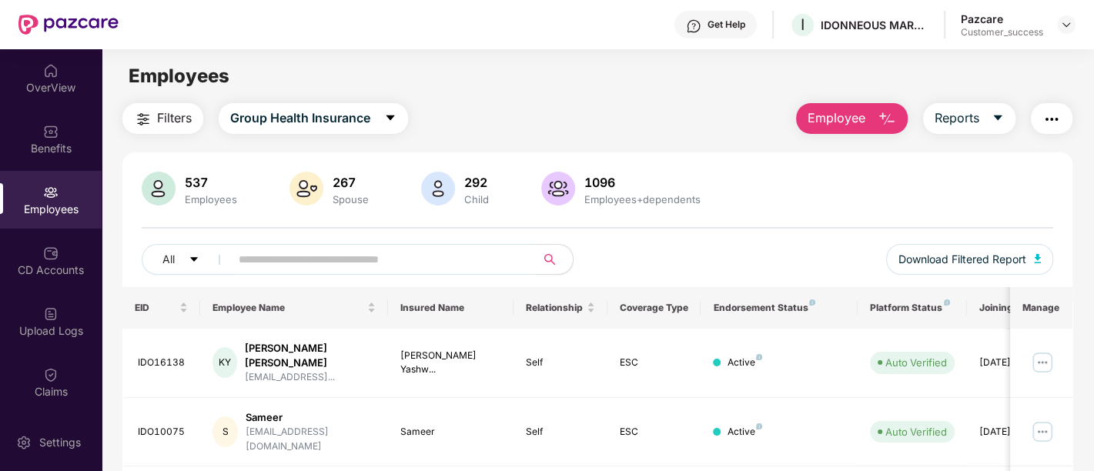
click at [332, 263] on input "text" at bounding box center [377, 259] width 276 height 23
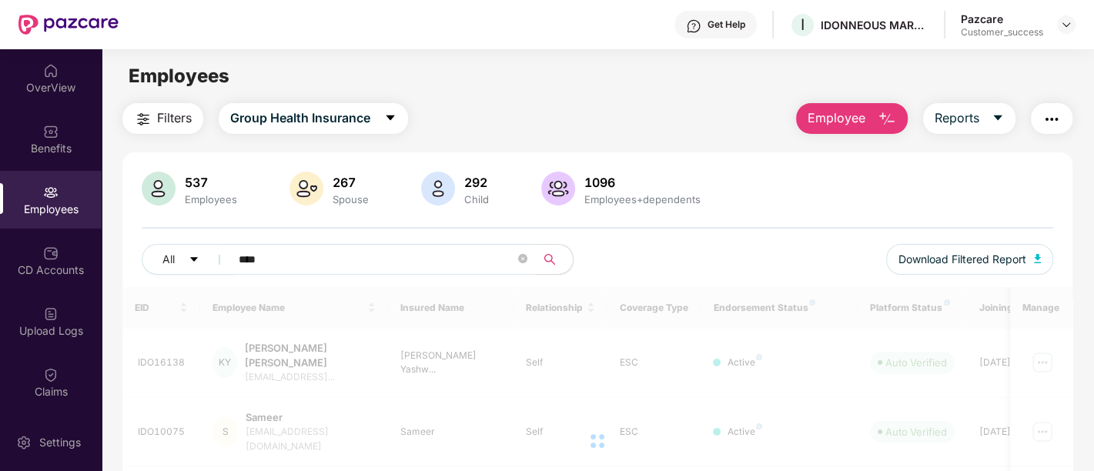
type input "****"
click at [855, 109] on span "Employee" at bounding box center [837, 118] width 58 height 19
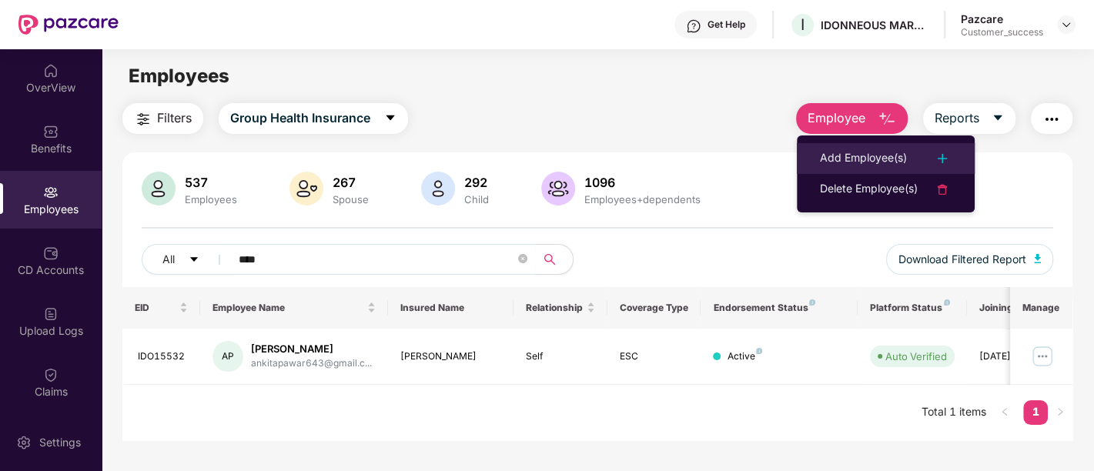
click at [848, 150] on div "Add Employee(s)" at bounding box center [863, 158] width 87 height 18
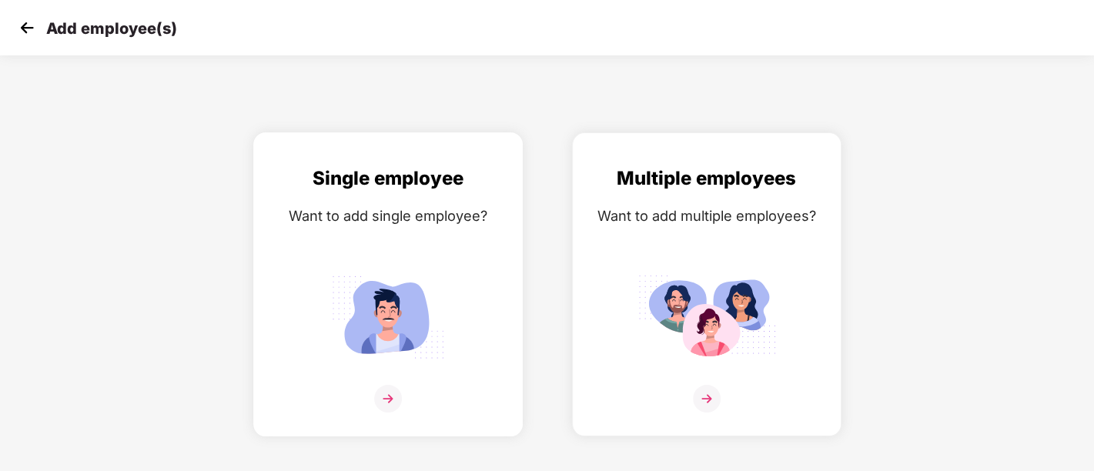
click at [460, 193] on div "Single employee Want to add single employee?" at bounding box center [387, 298] width 237 height 268
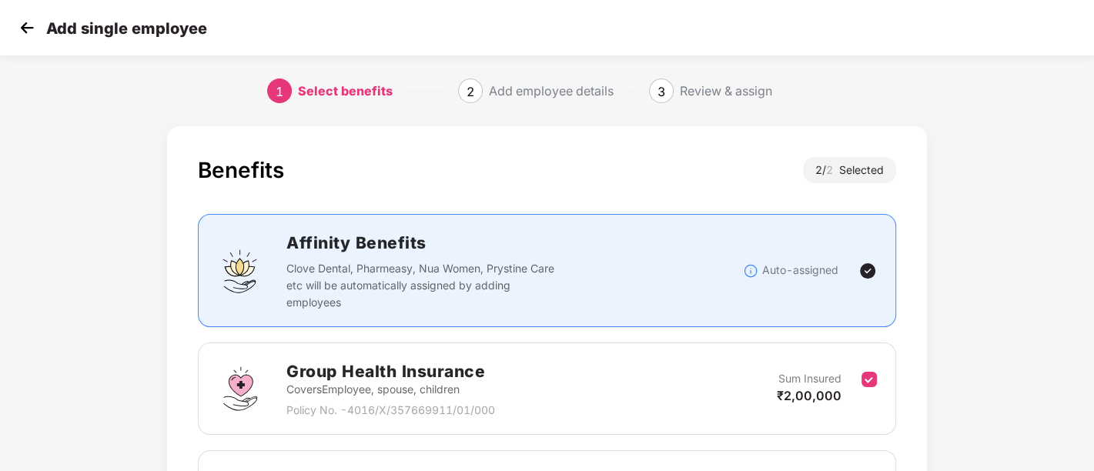
scroll to position [203, 0]
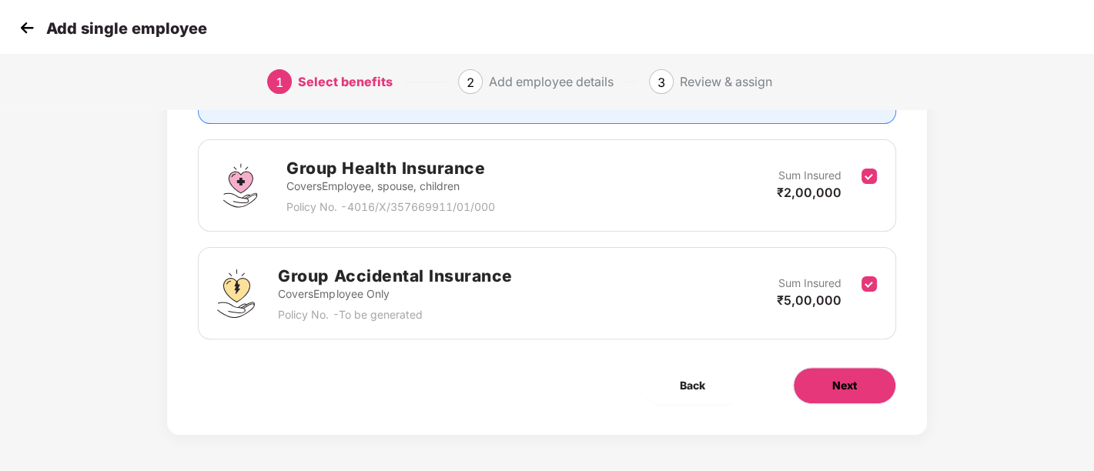
click at [822, 380] on button "Next" at bounding box center [844, 385] width 103 height 37
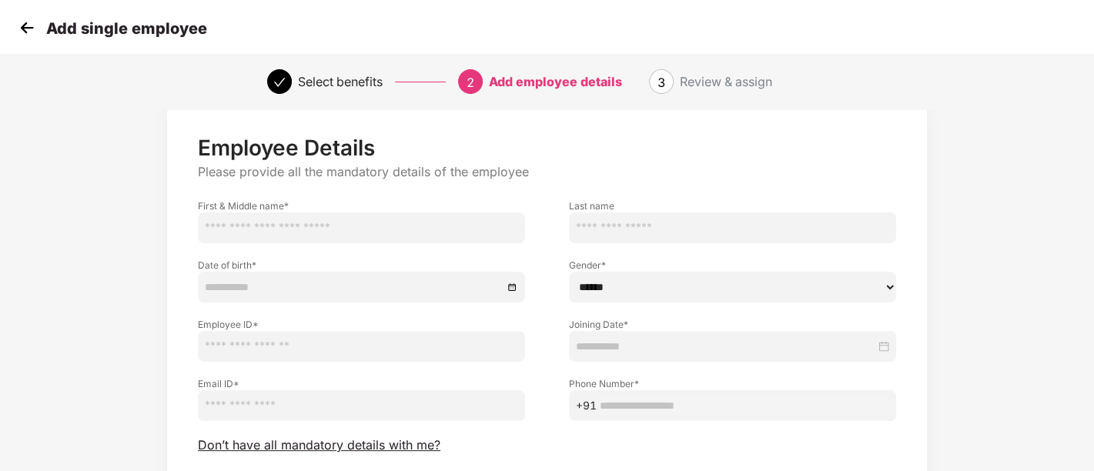
scroll to position [22, 0]
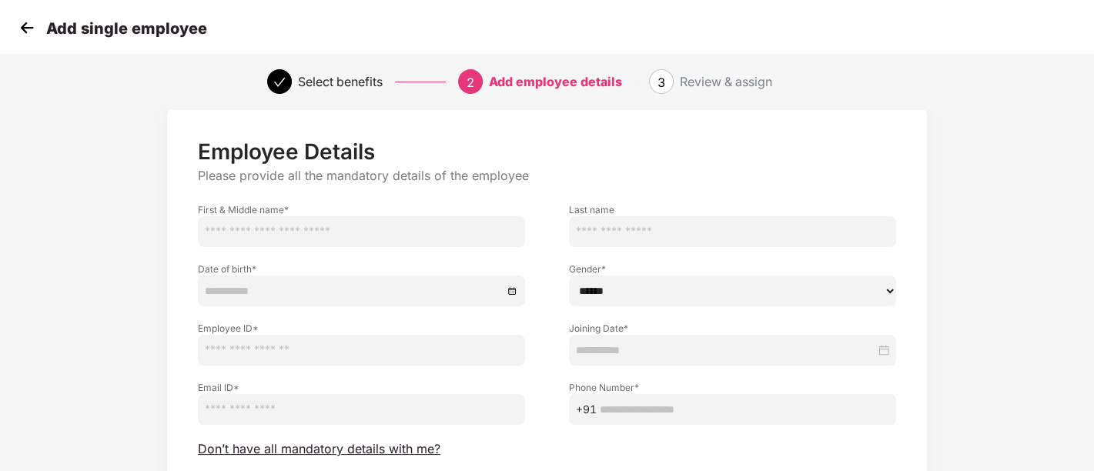
click at [392, 229] on input "text" at bounding box center [361, 231] width 327 height 31
click at [32, 15] on div "Add single employee" at bounding box center [547, 27] width 1094 height 55
click at [31, 36] on img at bounding box center [26, 27] width 23 height 23
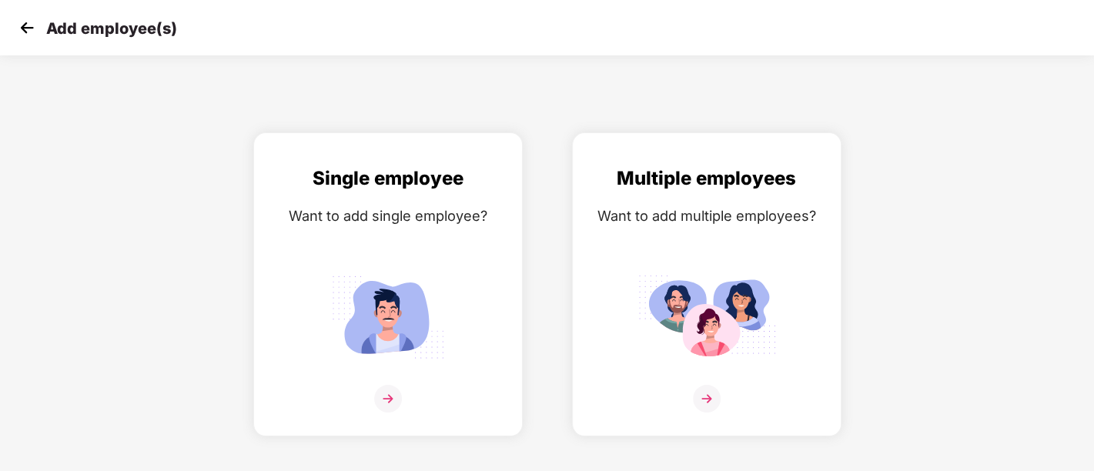
click at [22, 28] on img at bounding box center [26, 27] width 23 height 23
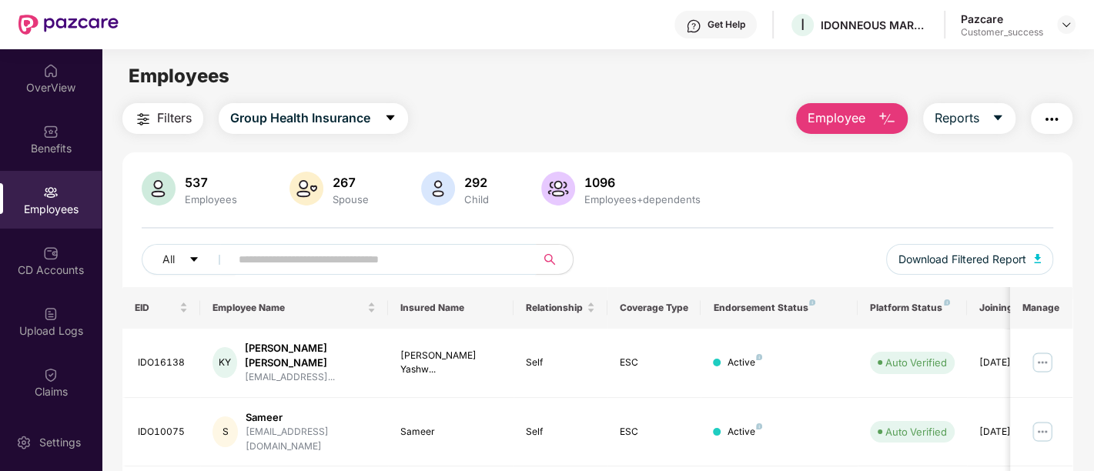
click at [301, 254] on input "text" at bounding box center [377, 259] width 276 height 23
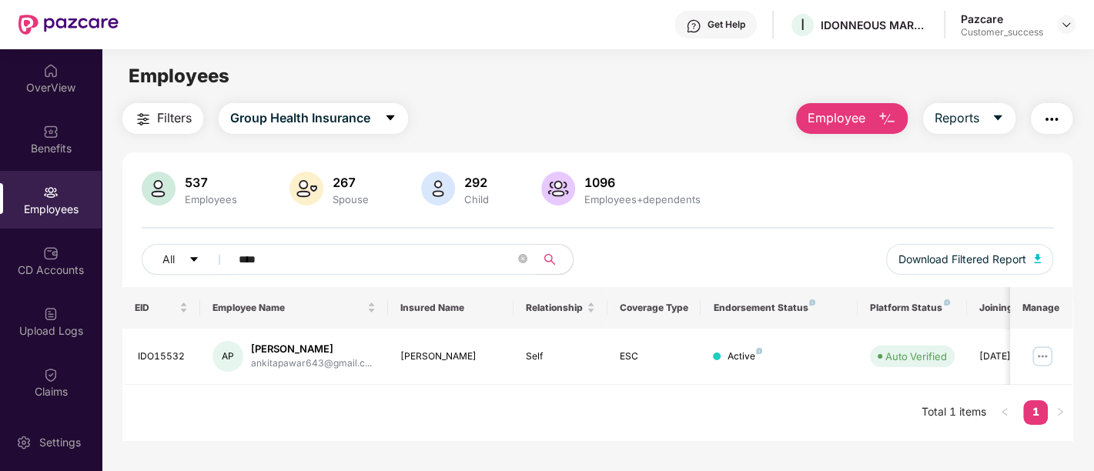
click at [356, 254] on input "****" at bounding box center [377, 259] width 276 height 23
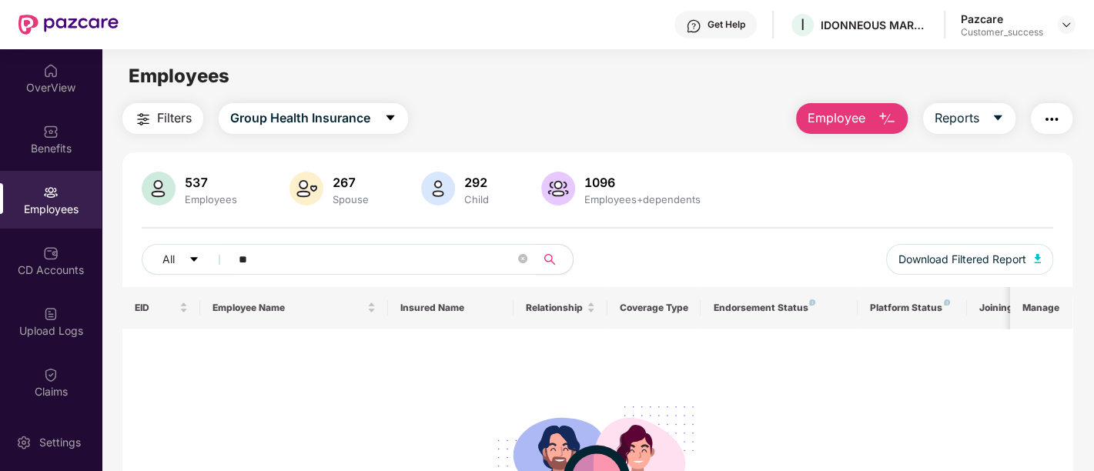
type input "*"
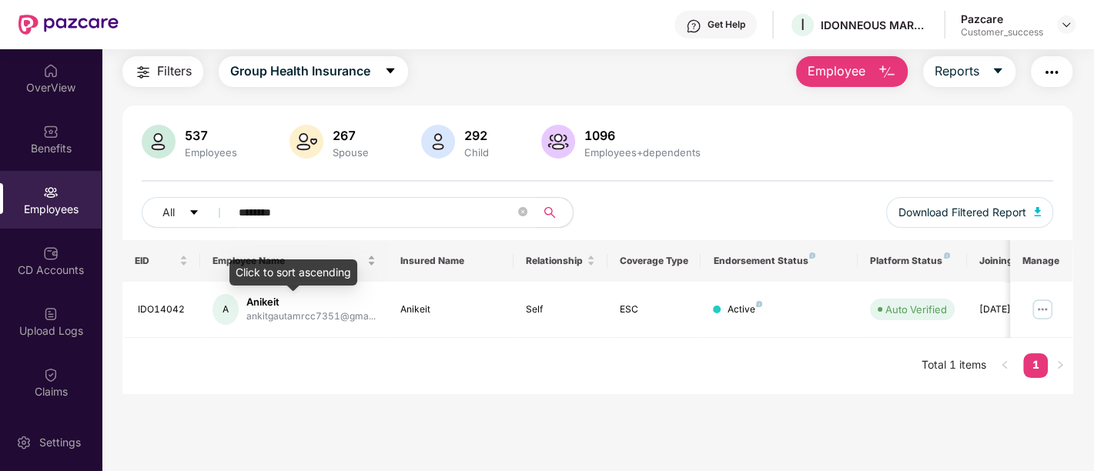
scroll to position [46, 0]
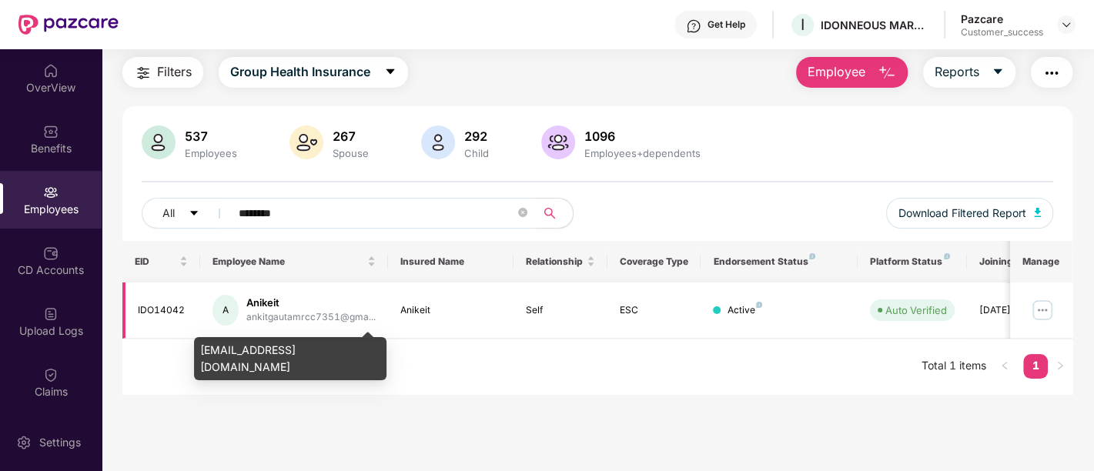
type input "********"
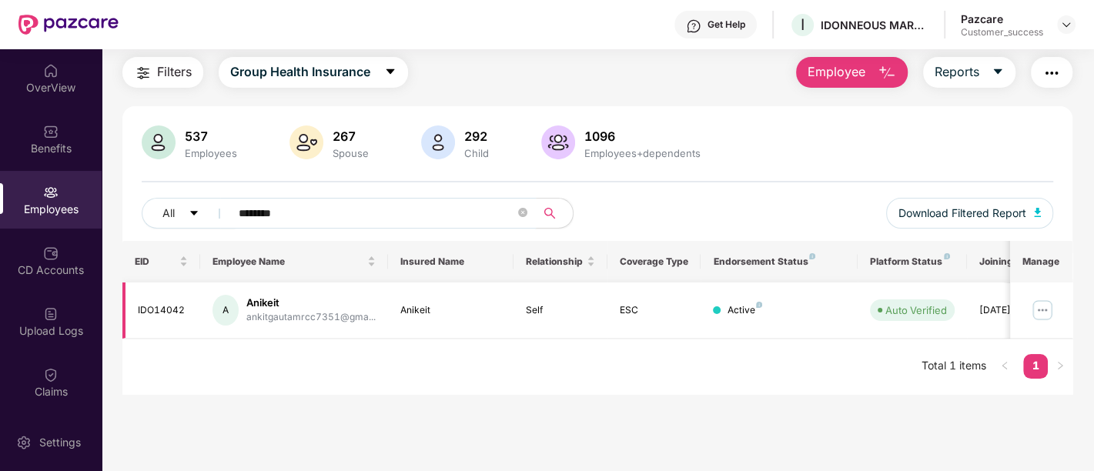
click at [1038, 308] on img at bounding box center [1042, 310] width 25 height 25
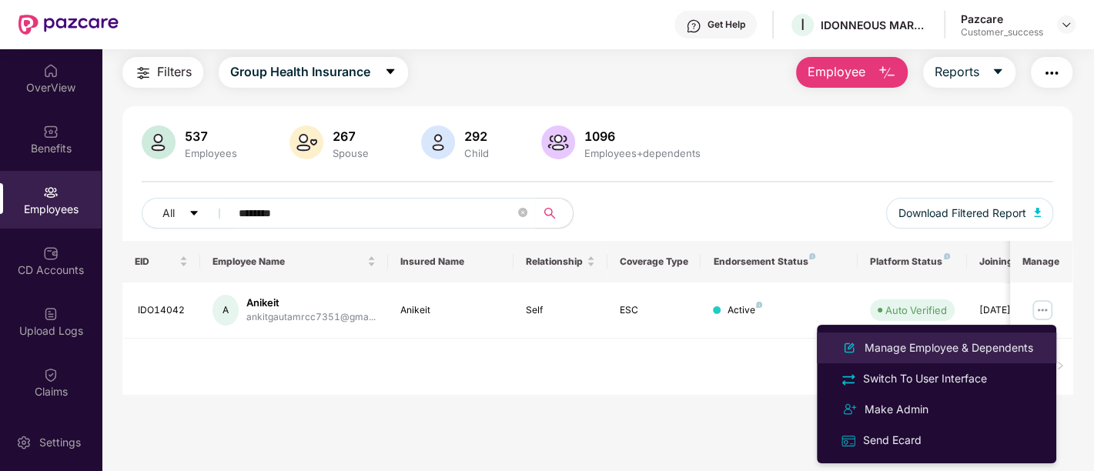
click at [950, 343] on div "Manage Employee & Dependents" at bounding box center [949, 348] width 175 height 17
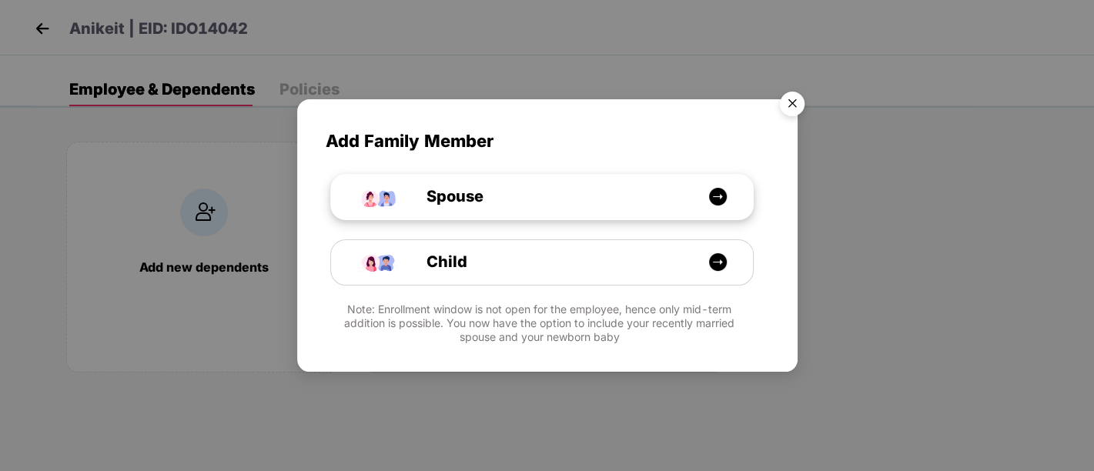
click at [644, 202] on div "Spouse" at bounding box center [550, 197] width 316 height 24
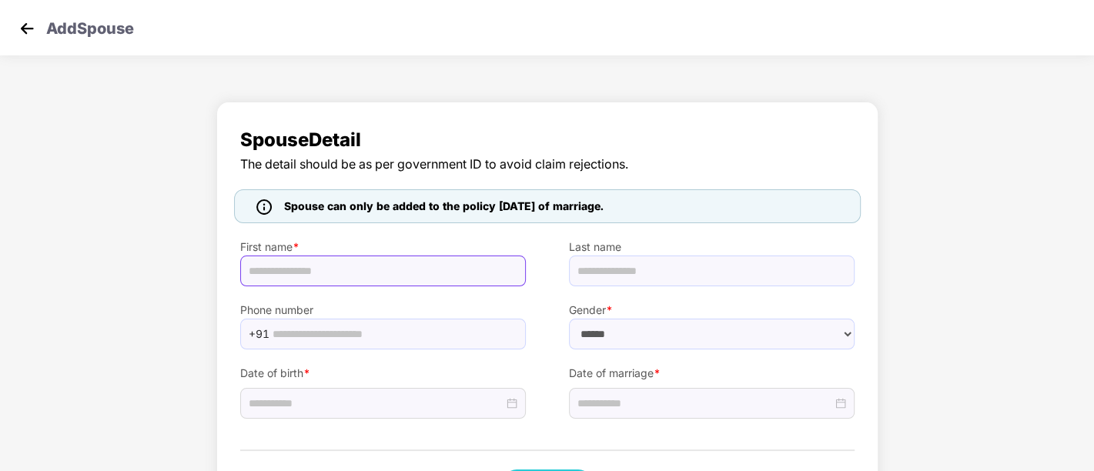
click at [371, 267] on input "text" at bounding box center [383, 271] width 286 height 31
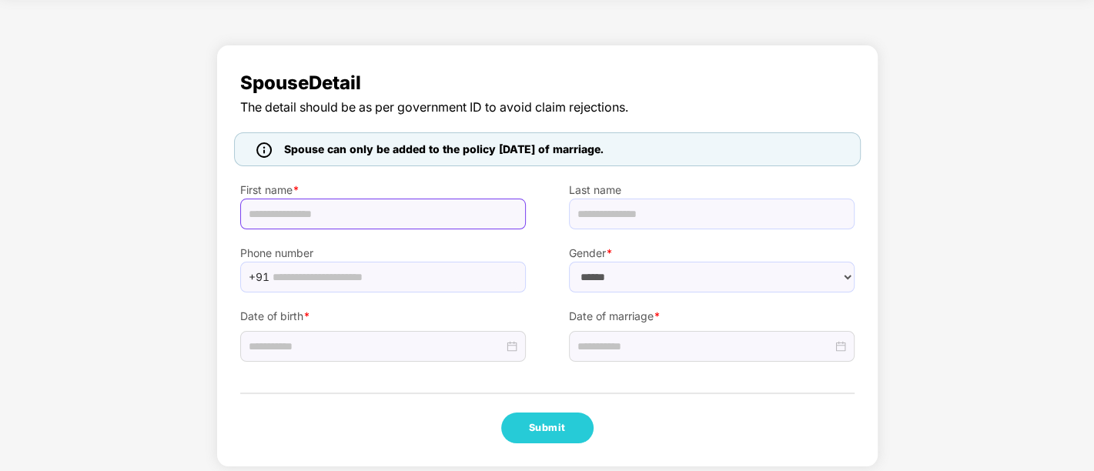
scroll to position [65, 0]
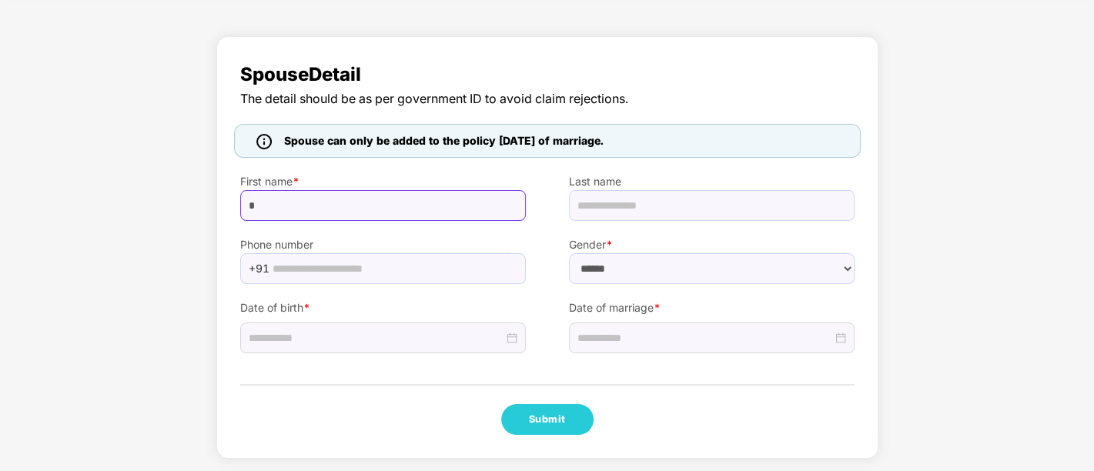
type input "*********"
click at [613, 205] on input "text" at bounding box center [712, 205] width 286 height 31
click at [406, 249] on label "Phone number" at bounding box center [383, 244] width 286 height 17
click at [410, 266] on input "text" at bounding box center [395, 268] width 244 height 23
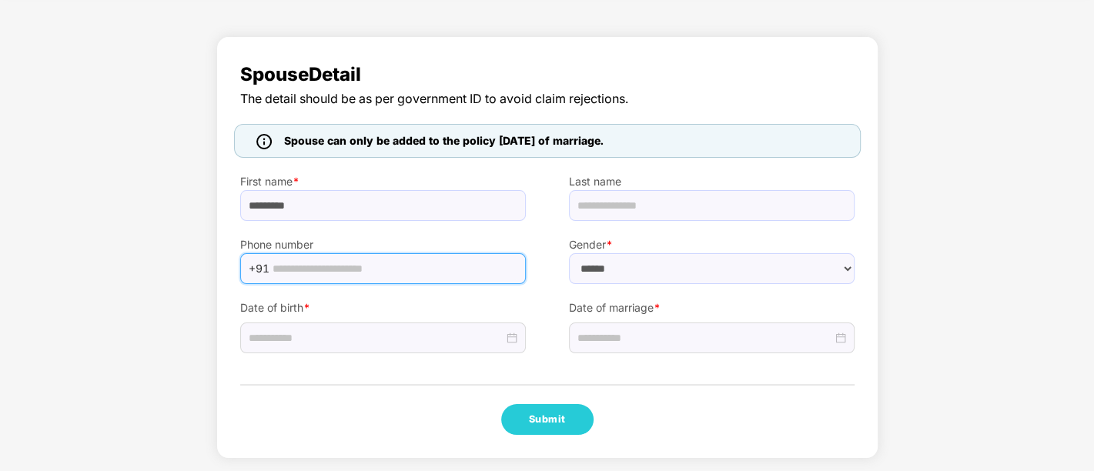
click at [358, 257] on input "text" at bounding box center [395, 268] width 244 height 23
type input "**********"
click at [326, 336] on input at bounding box center [376, 338] width 255 height 17
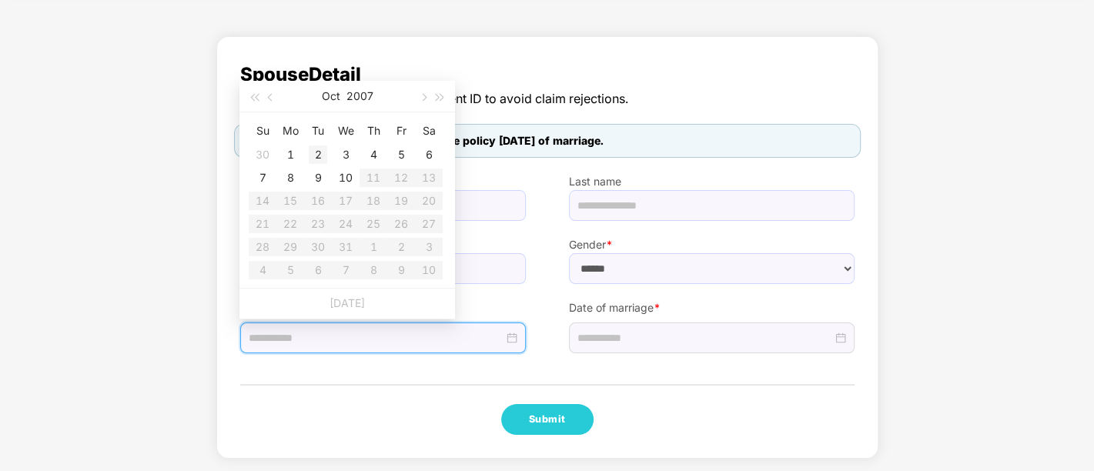
type input "**********"
click at [350, 95] on button "2007" at bounding box center [359, 96] width 27 height 31
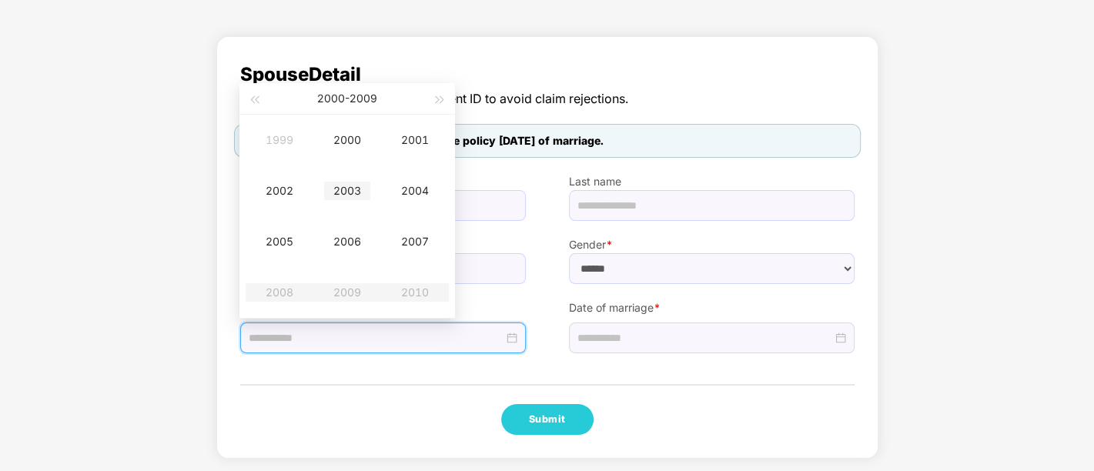
scroll to position [16, 0]
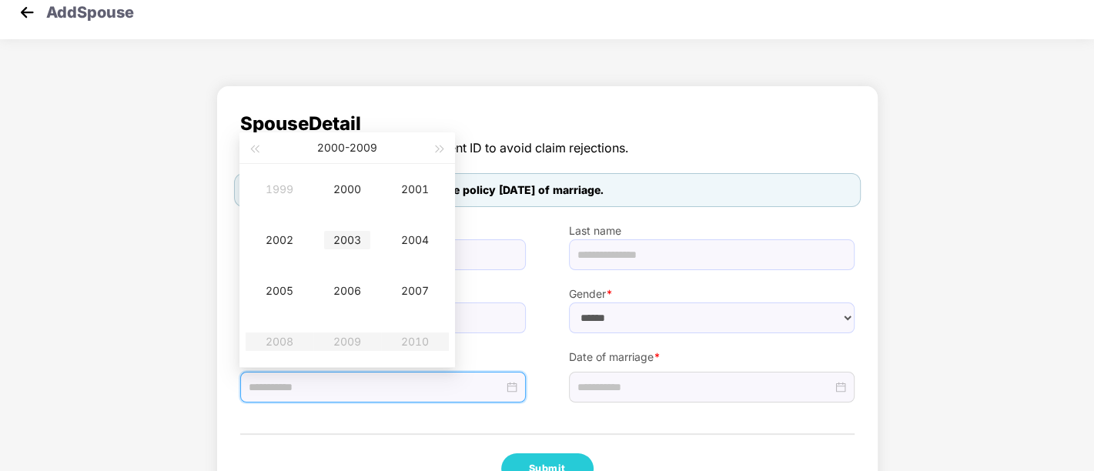
type input "**********"
click at [258, 148] on span "button" at bounding box center [254, 150] width 8 height 8
type input "**********"
click at [286, 285] on div "1985" at bounding box center [279, 291] width 46 height 18
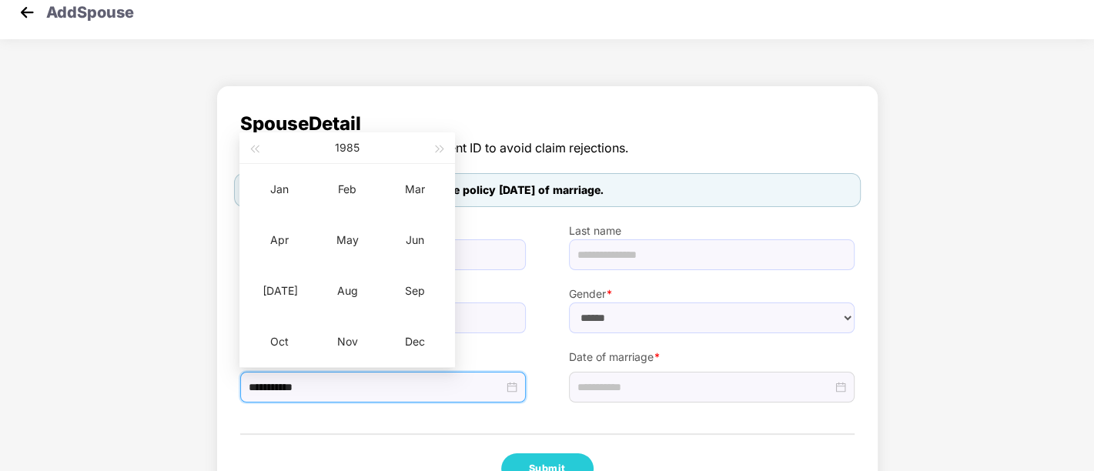
type input "**********"
click at [407, 342] on div "Dec" at bounding box center [415, 342] width 46 height 18
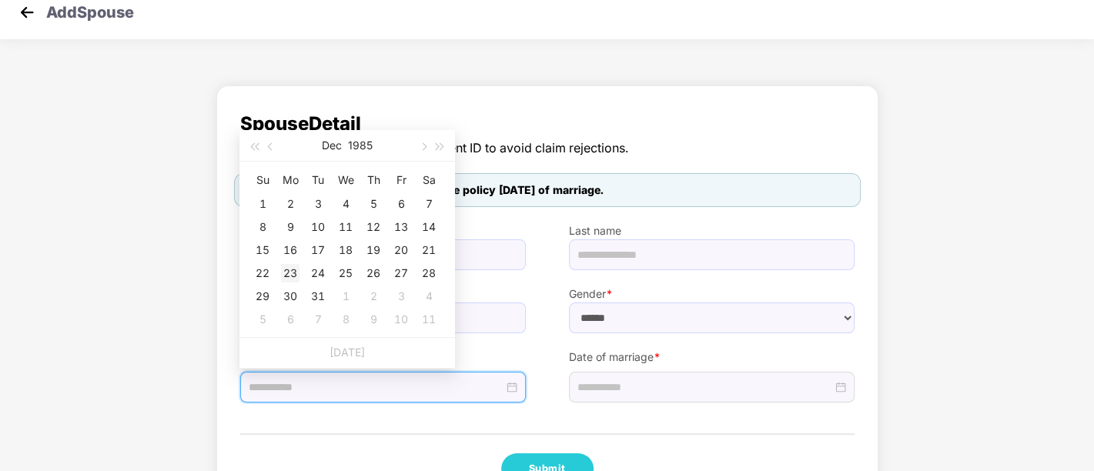
type input "**********"
click at [295, 268] on div "23" at bounding box center [290, 273] width 18 height 18
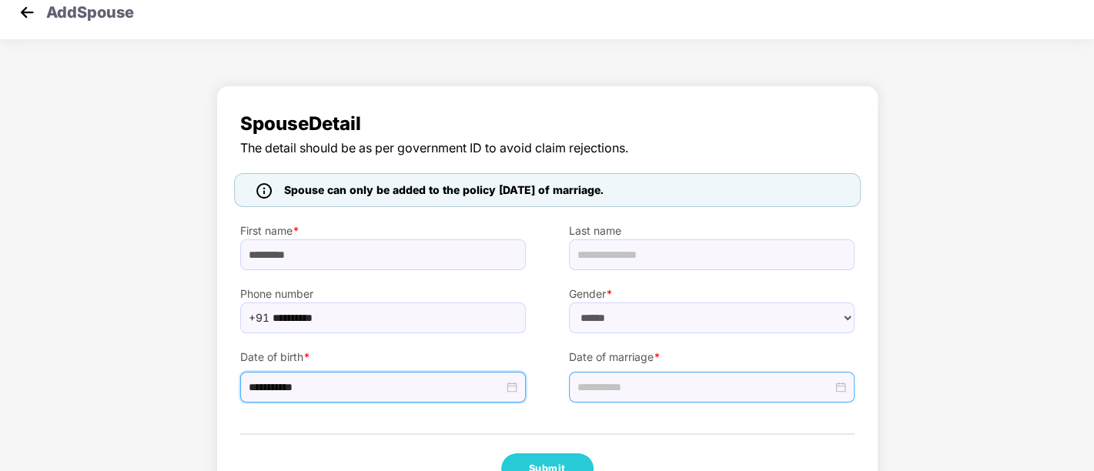
click at [675, 384] on input at bounding box center [704, 387] width 255 height 17
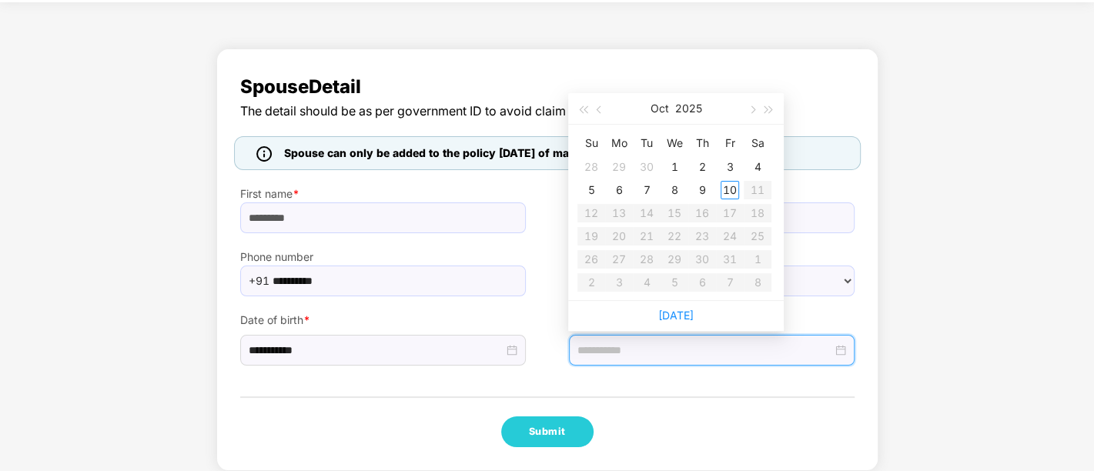
scroll to position [52, 0]
type input "**********"
click at [600, 109] on span "button" at bounding box center [601, 110] width 8 height 8
click at [750, 107] on span "button" at bounding box center [752, 110] width 8 height 8
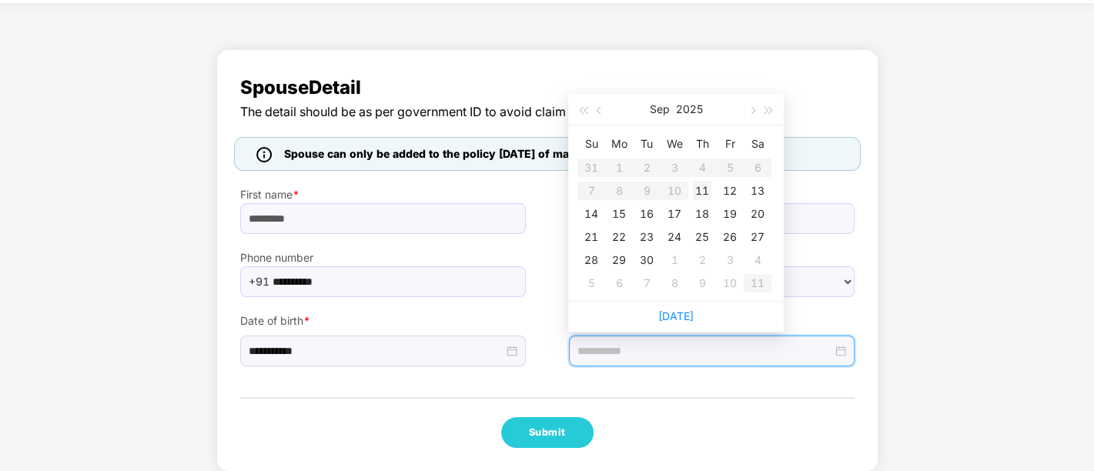
type input "**********"
click at [703, 194] on div "11" at bounding box center [702, 191] width 18 height 18
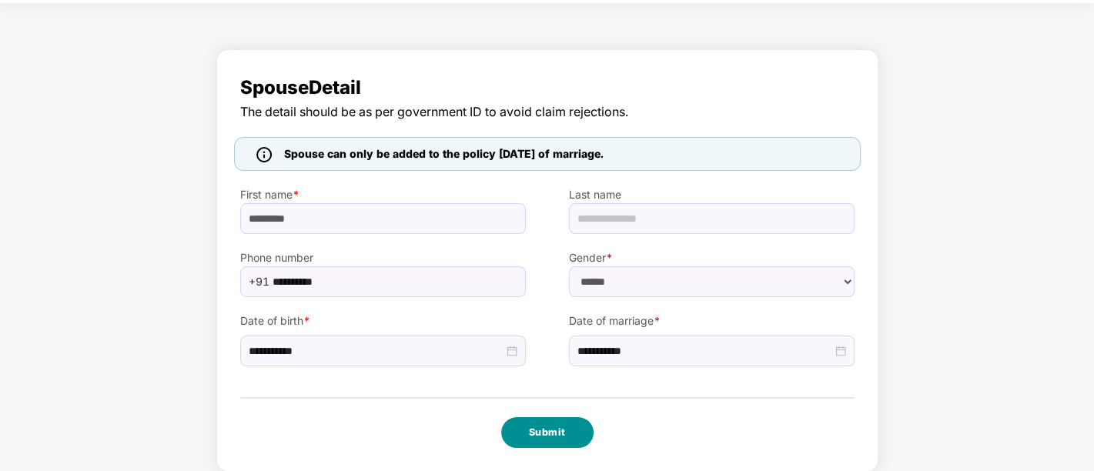
click at [550, 418] on button "Submit" at bounding box center [547, 432] width 92 height 31
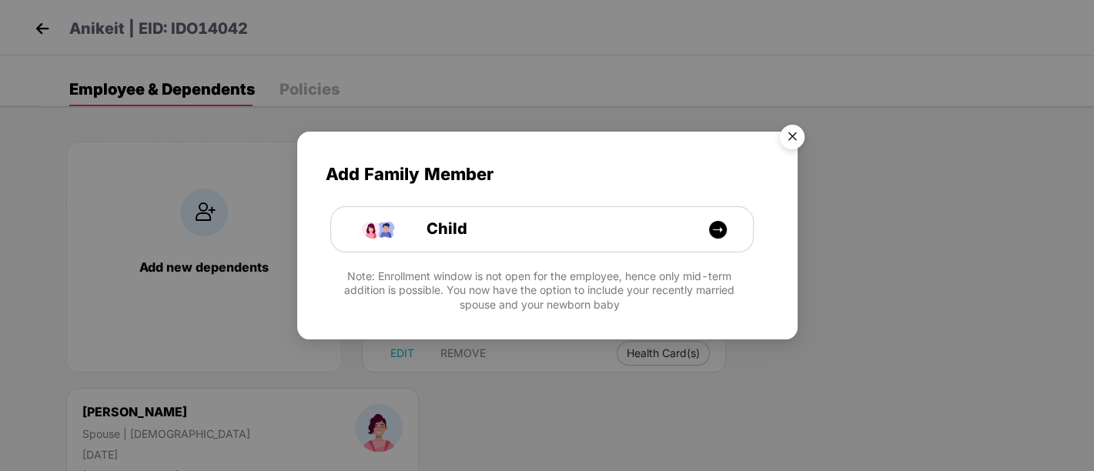
click at [793, 132] on img "Close" at bounding box center [792, 139] width 43 height 43
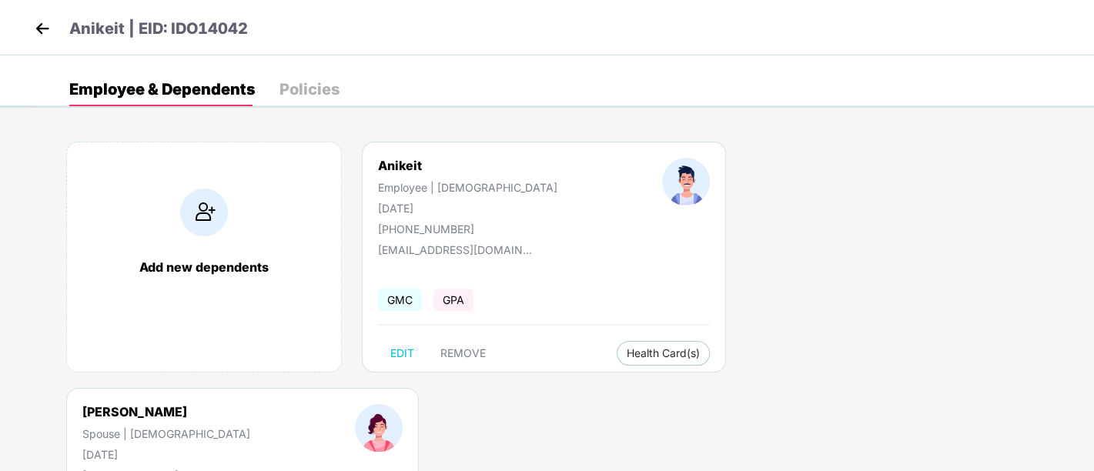
click at [52, 27] on img at bounding box center [42, 28] width 23 height 23
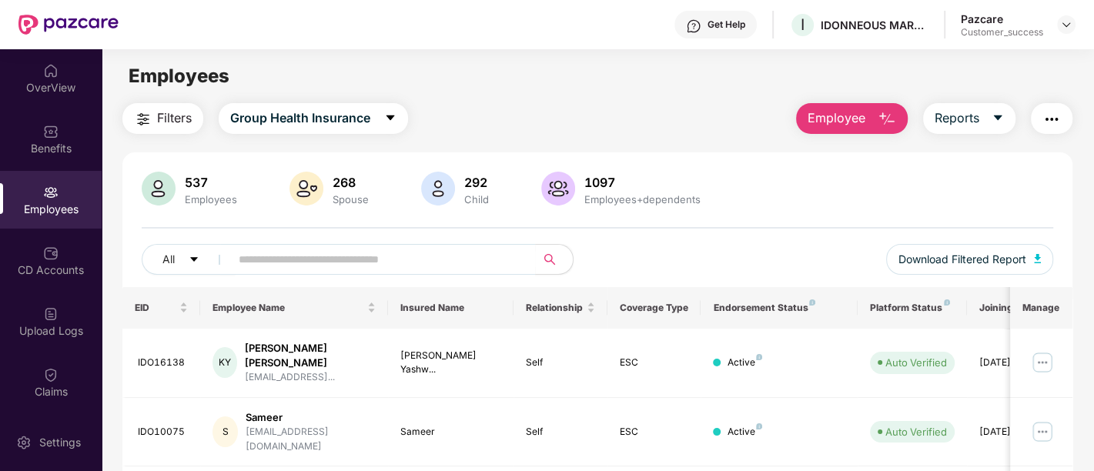
click at [872, 122] on button "Employee" at bounding box center [852, 118] width 112 height 31
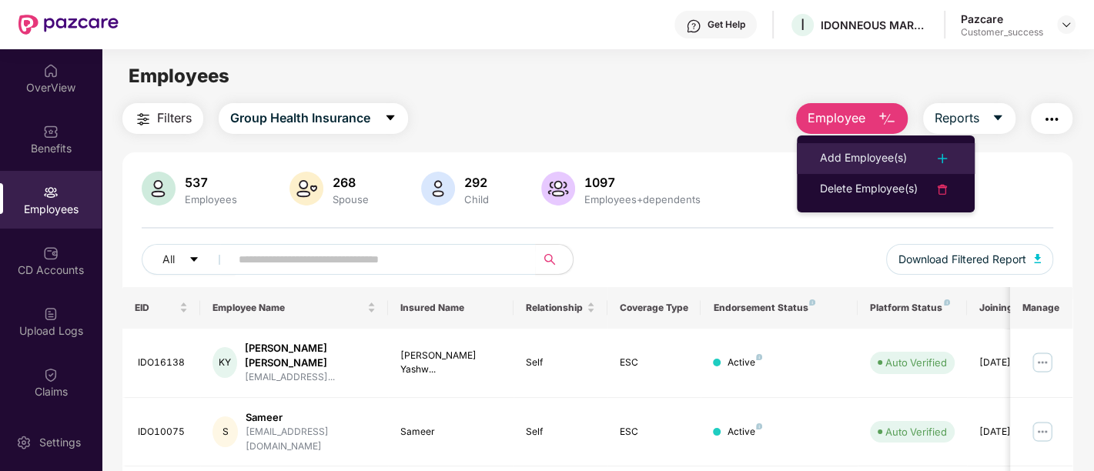
click at [852, 156] on div "Add Employee(s)" at bounding box center [863, 158] width 87 height 18
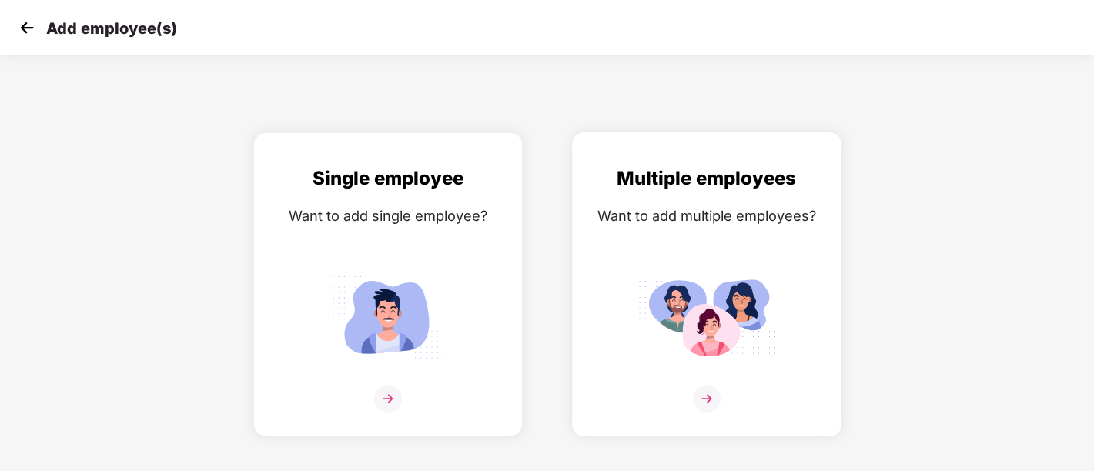
click at [691, 272] on img at bounding box center [707, 317] width 139 height 96
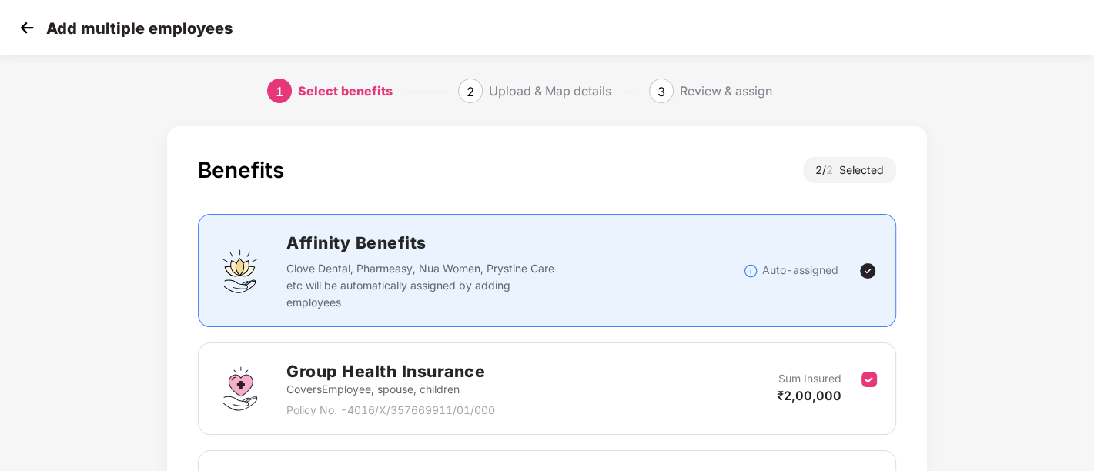
scroll to position [203, 0]
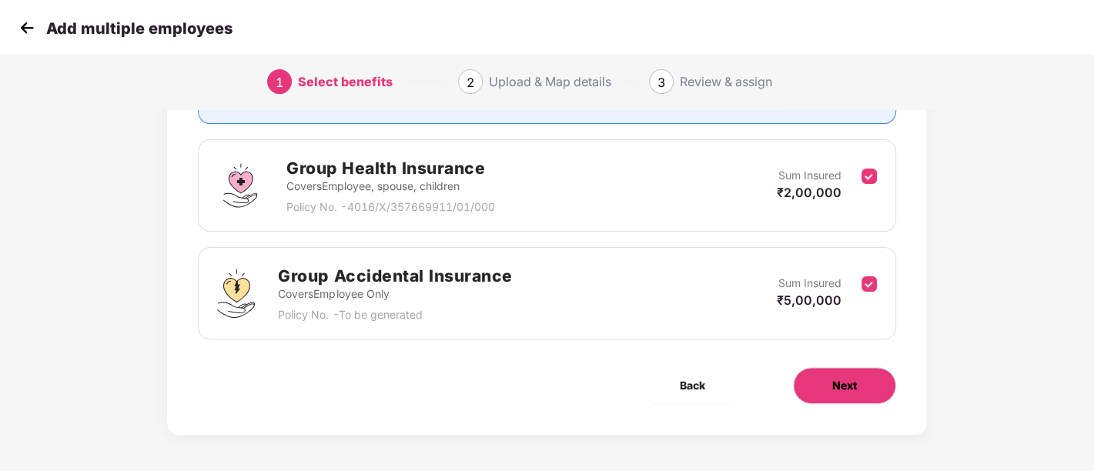
click at [845, 392] on span "Next" at bounding box center [844, 385] width 25 height 17
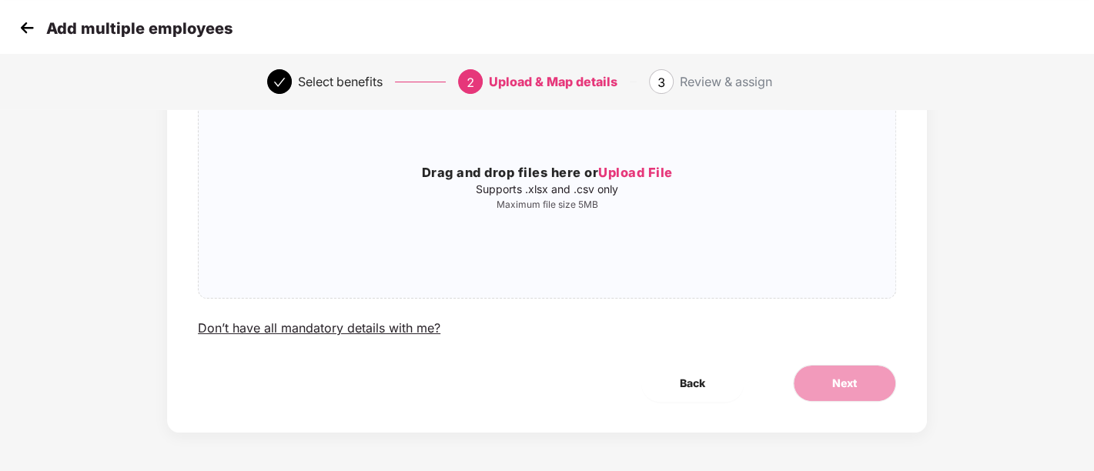
scroll to position [0, 0]
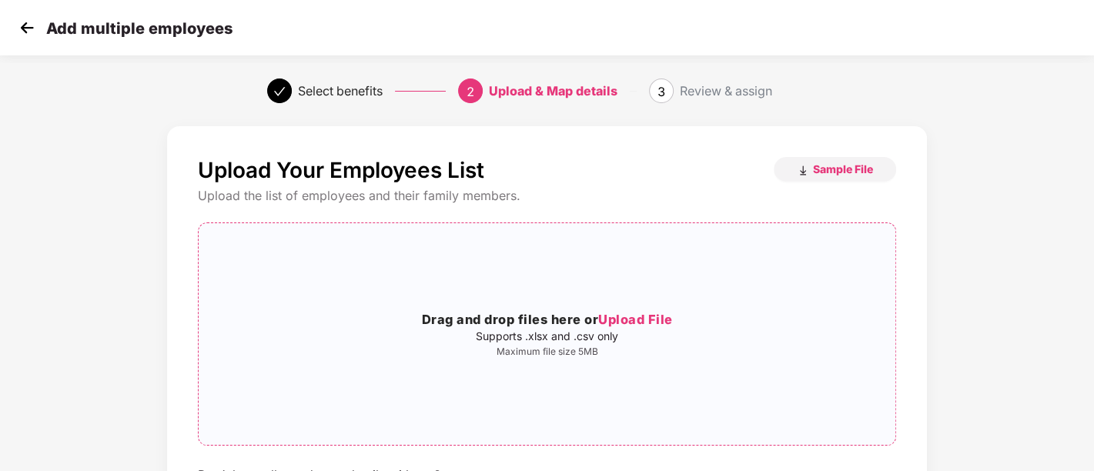
click at [628, 346] on p "Maximum file size 5MB" at bounding box center [547, 352] width 697 height 12
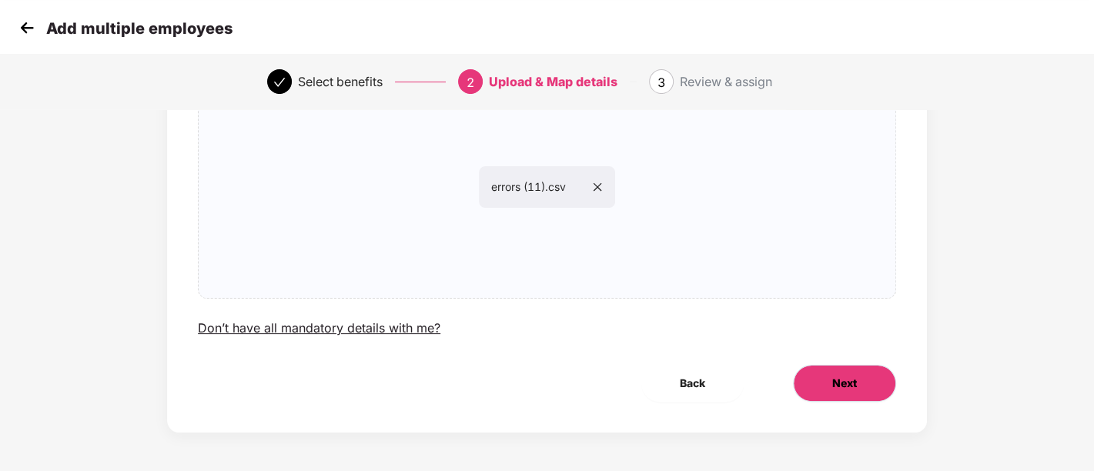
click at [843, 391] on span "Next" at bounding box center [844, 383] width 25 height 17
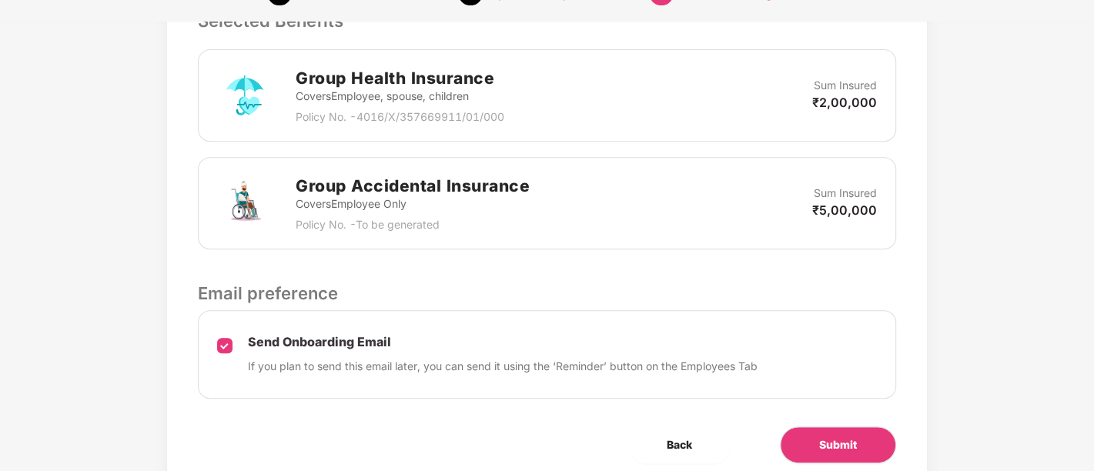
scroll to position [509, 0]
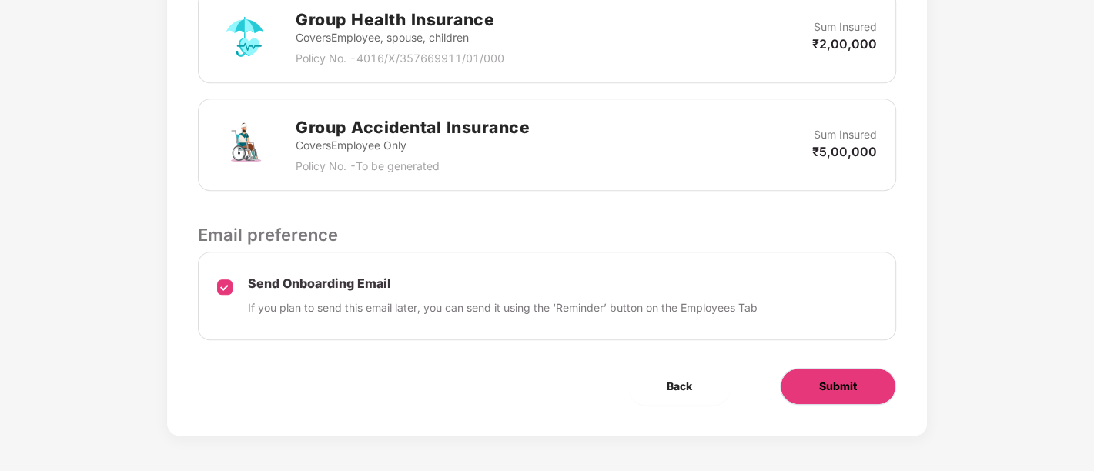
click at [815, 376] on button "Submit" at bounding box center [838, 386] width 116 height 37
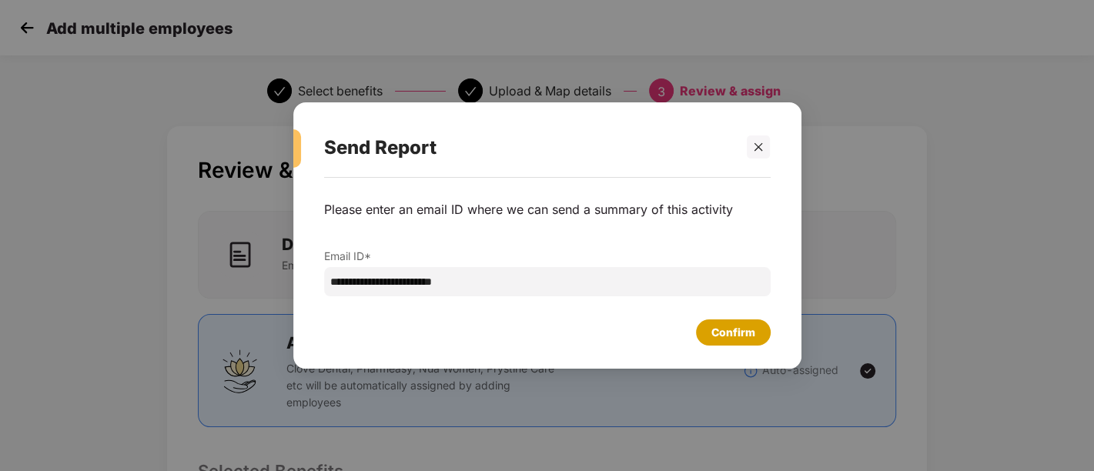
click at [731, 342] on div "Confirm" at bounding box center [733, 333] width 75 height 26
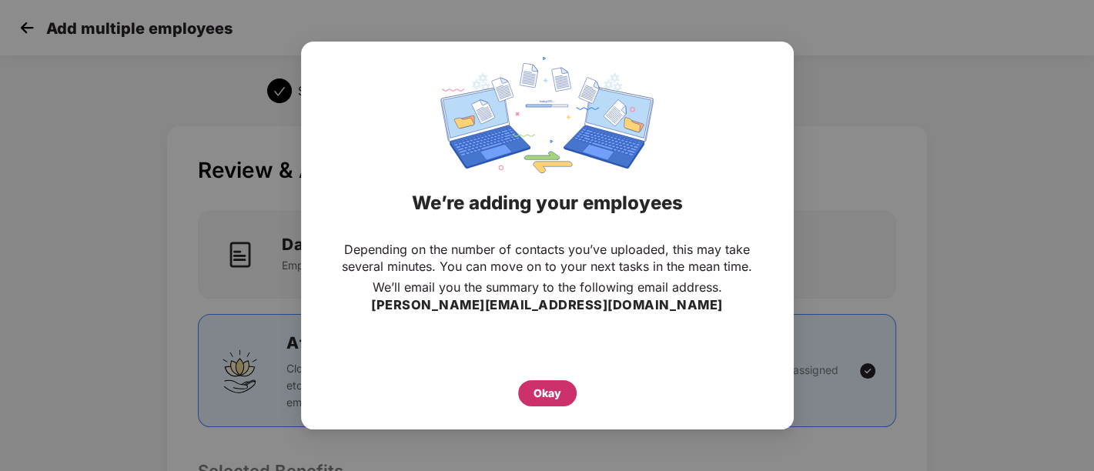
click at [537, 382] on div "Okay" at bounding box center [547, 393] width 59 height 26
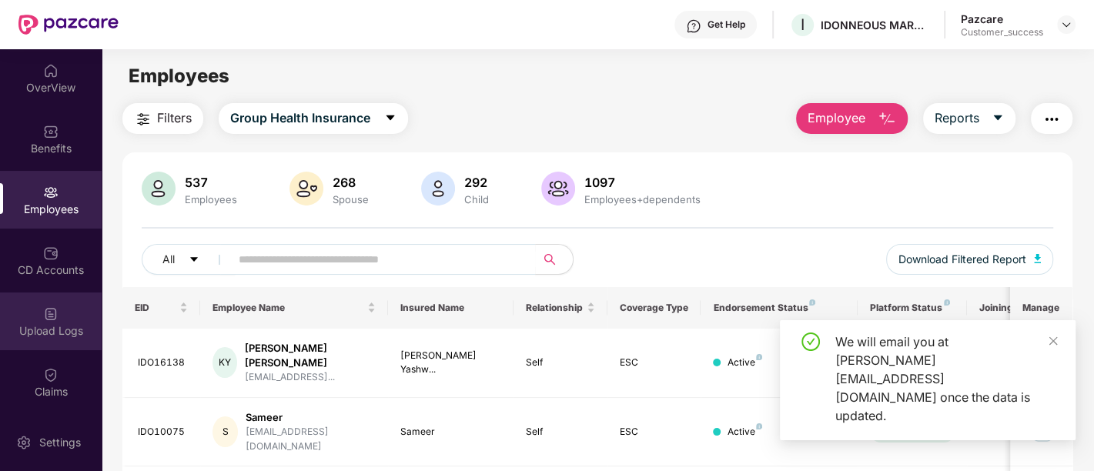
click at [65, 315] on div "Upload Logs" at bounding box center [51, 322] width 102 height 58
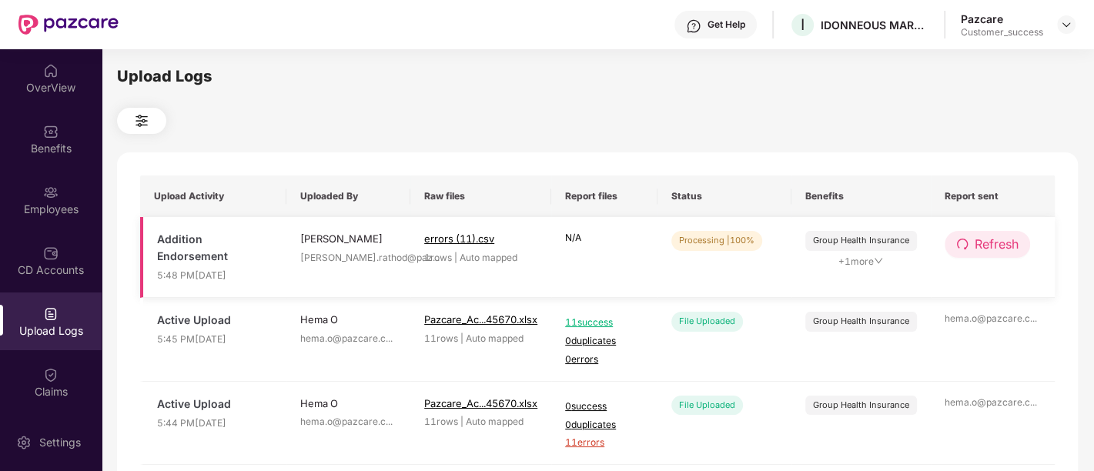
click at [968, 244] on button "Refresh" at bounding box center [987, 244] width 85 height 27
click at [986, 240] on span "Refresh" at bounding box center [997, 244] width 44 height 19
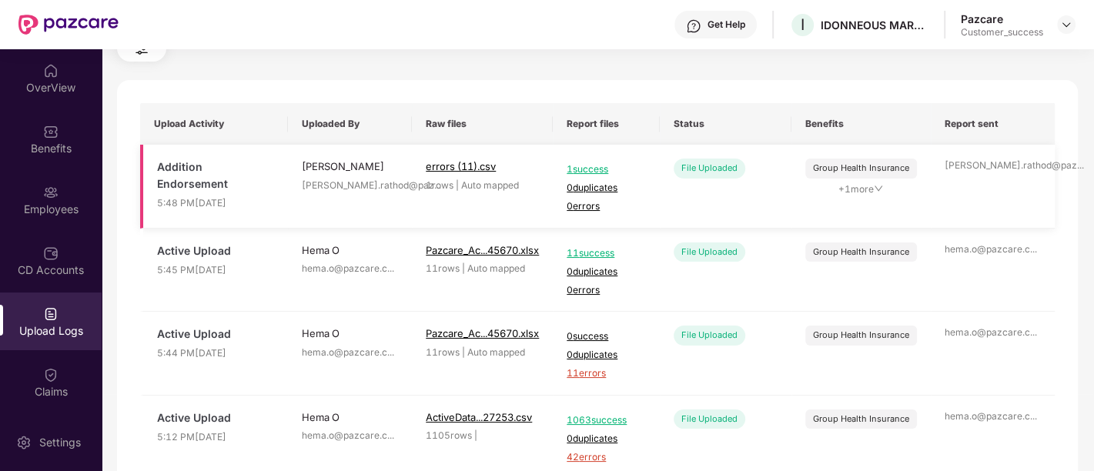
scroll to position [73, 0]
